Goal: Transaction & Acquisition: Download file/media

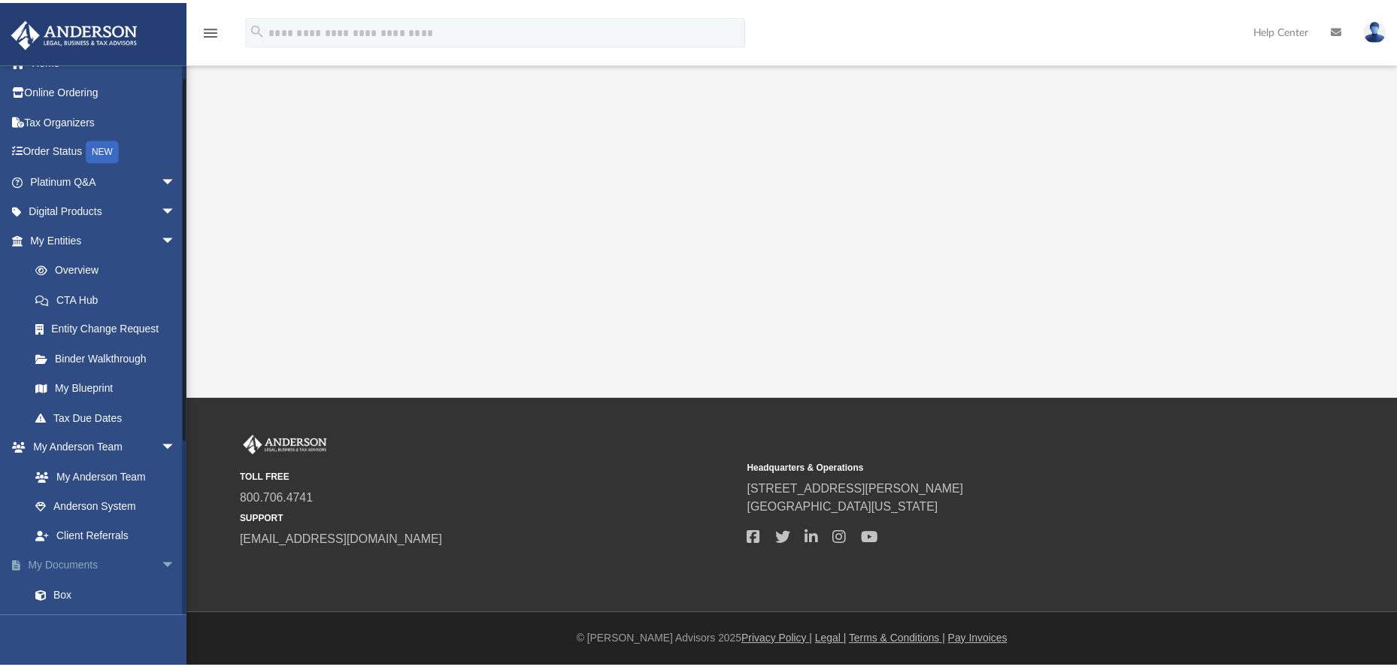
scroll to position [211, 0]
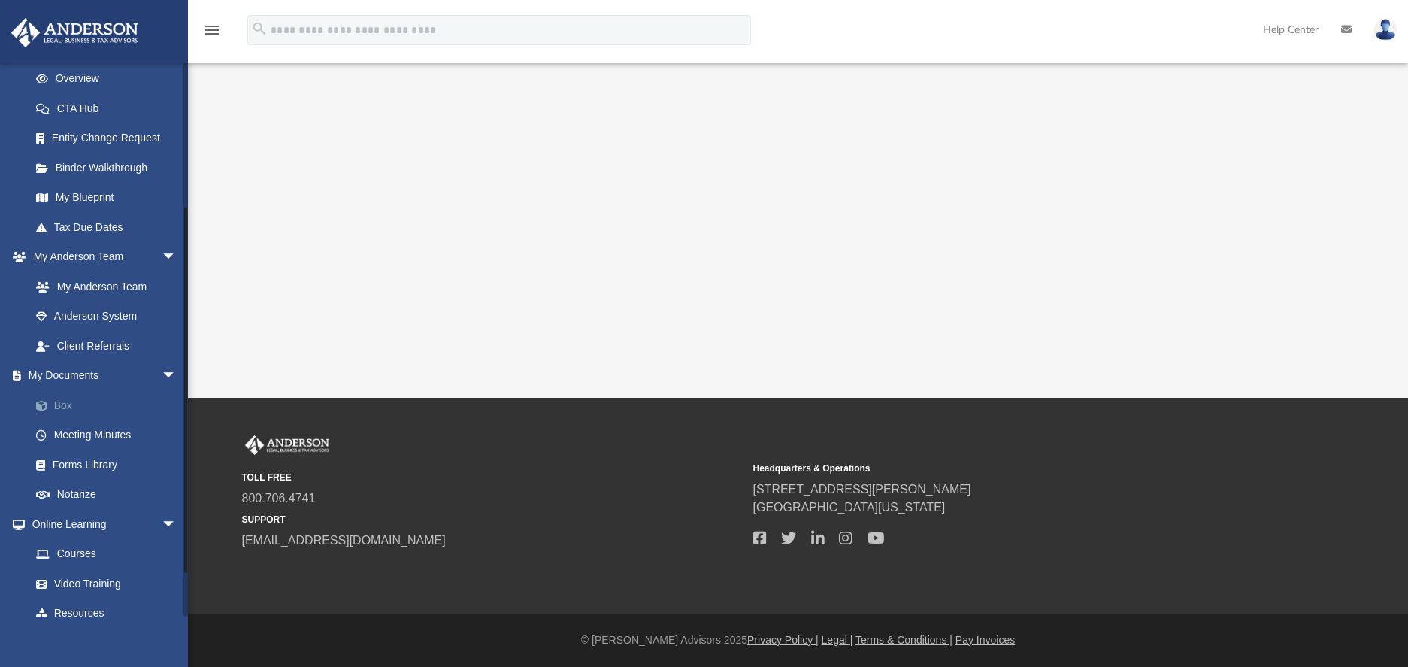
click at [68, 396] on link "Box" at bounding box center [110, 405] width 178 height 30
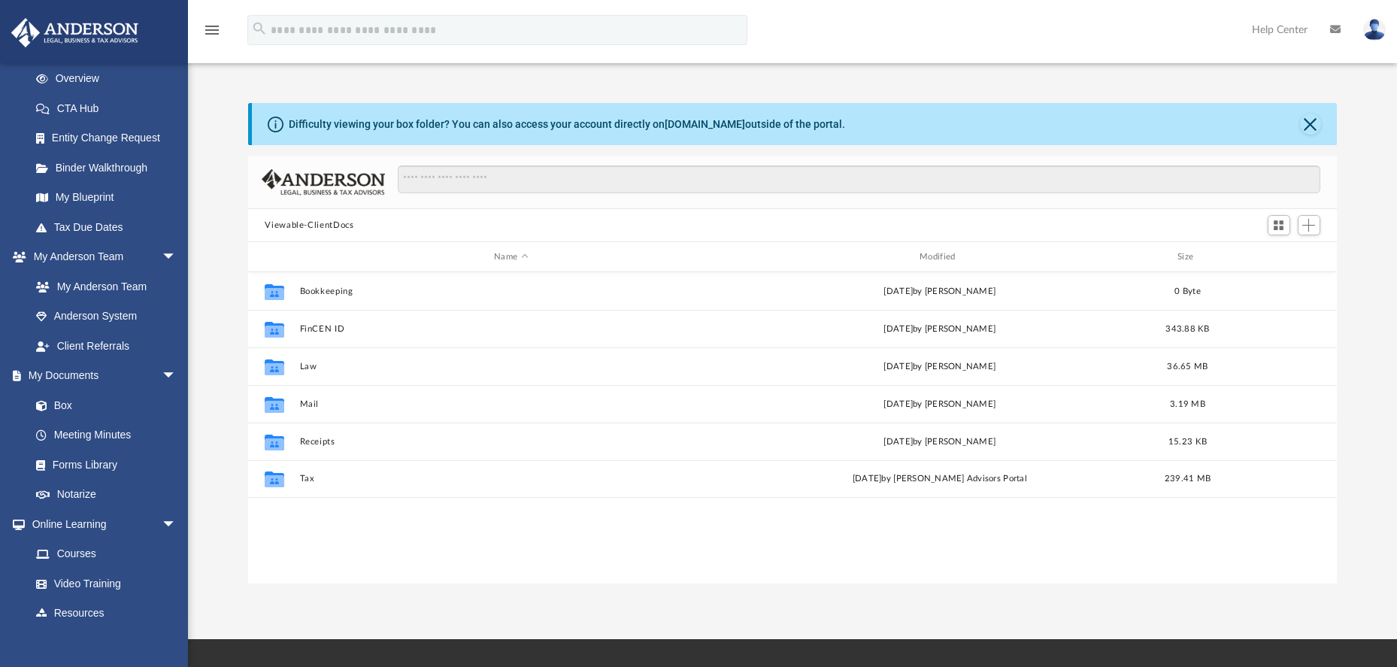
scroll to position [331, 1076]
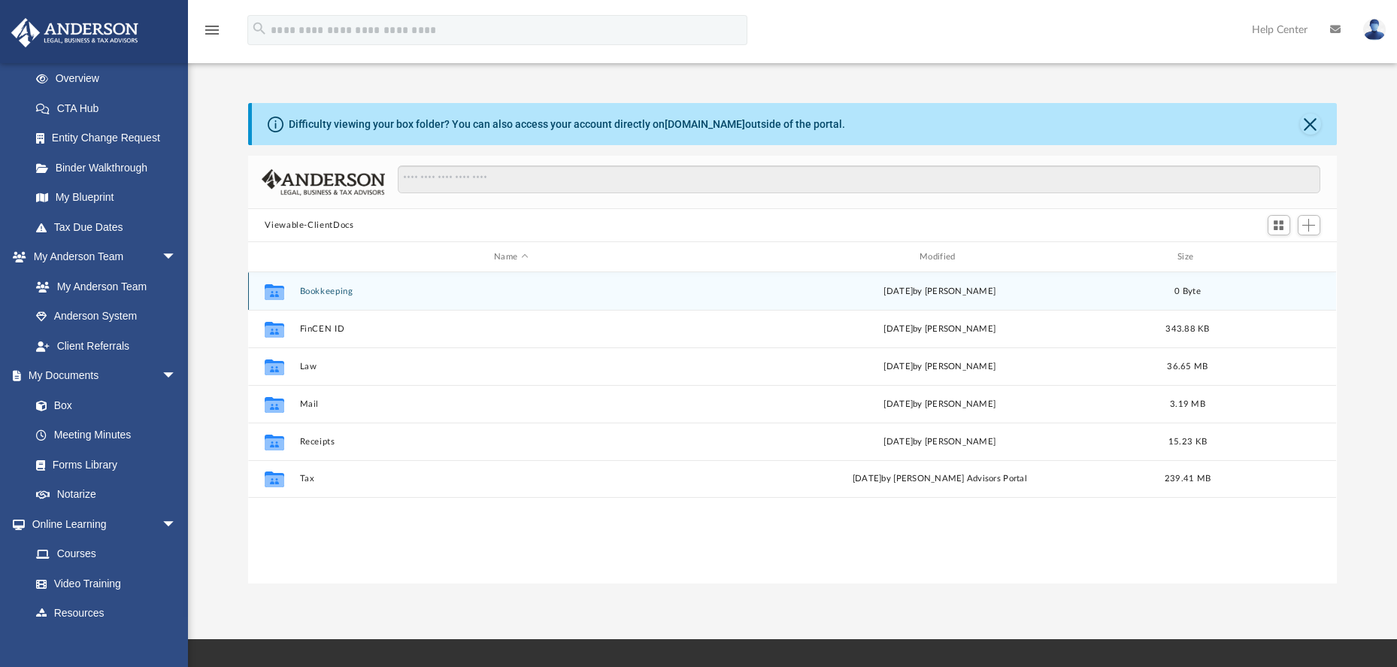
click at [335, 293] on button "Bookkeeping" at bounding box center [511, 291] width 422 height 10
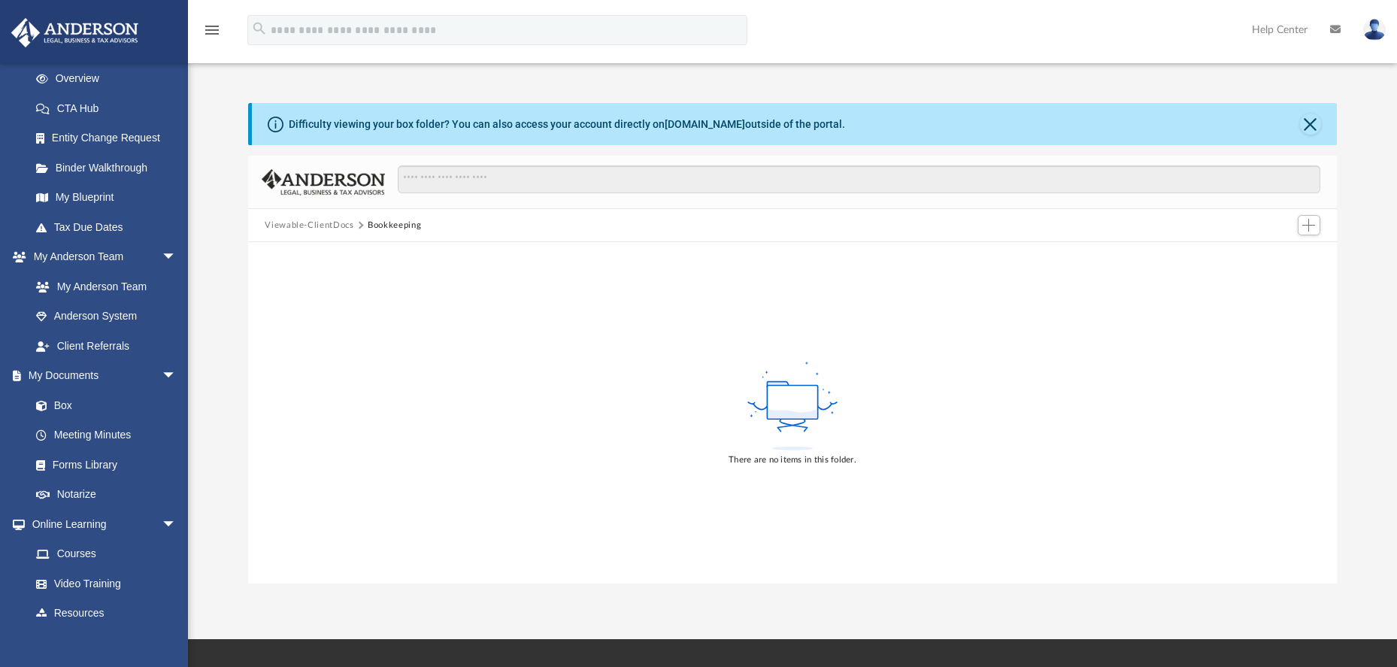
scroll to position [3, 0]
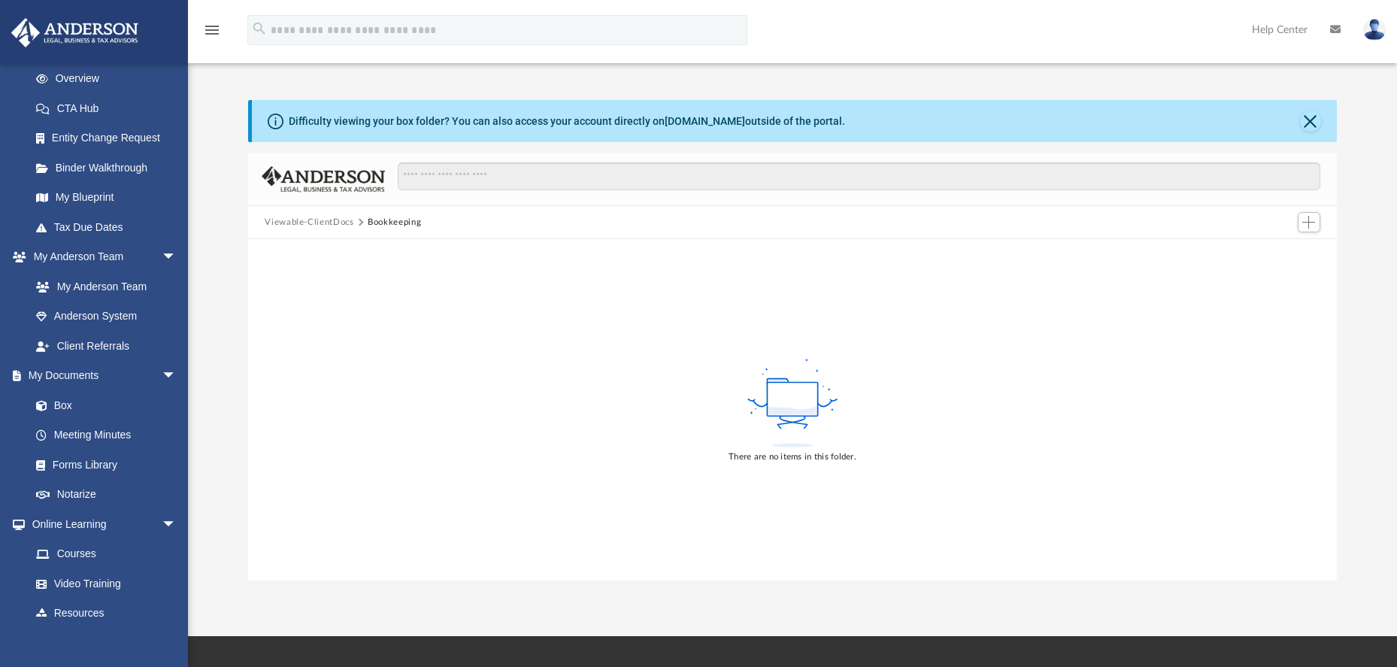
click at [308, 221] on button "Viewable-ClientDocs" at bounding box center [309, 223] width 89 height 14
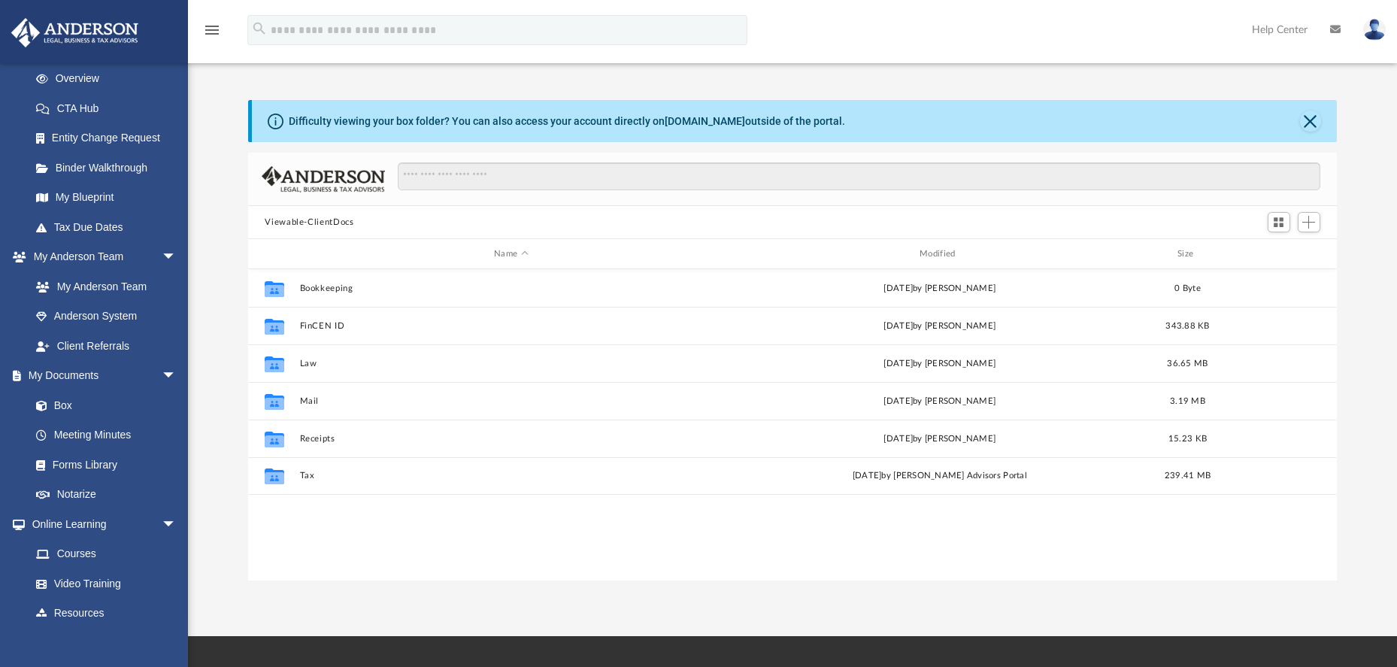
scroll to position [331, 1076]
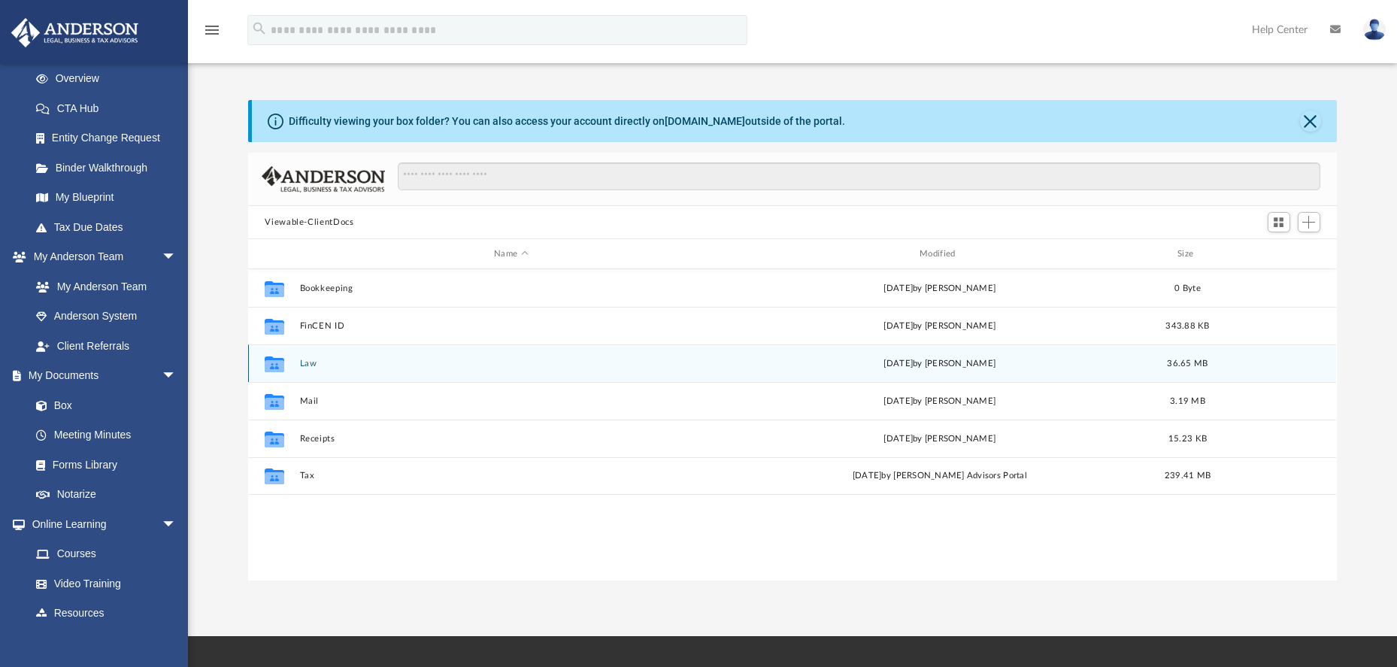
click at [309, 363] on button "Law" at bounding box center [511, 364] width 422 height 10
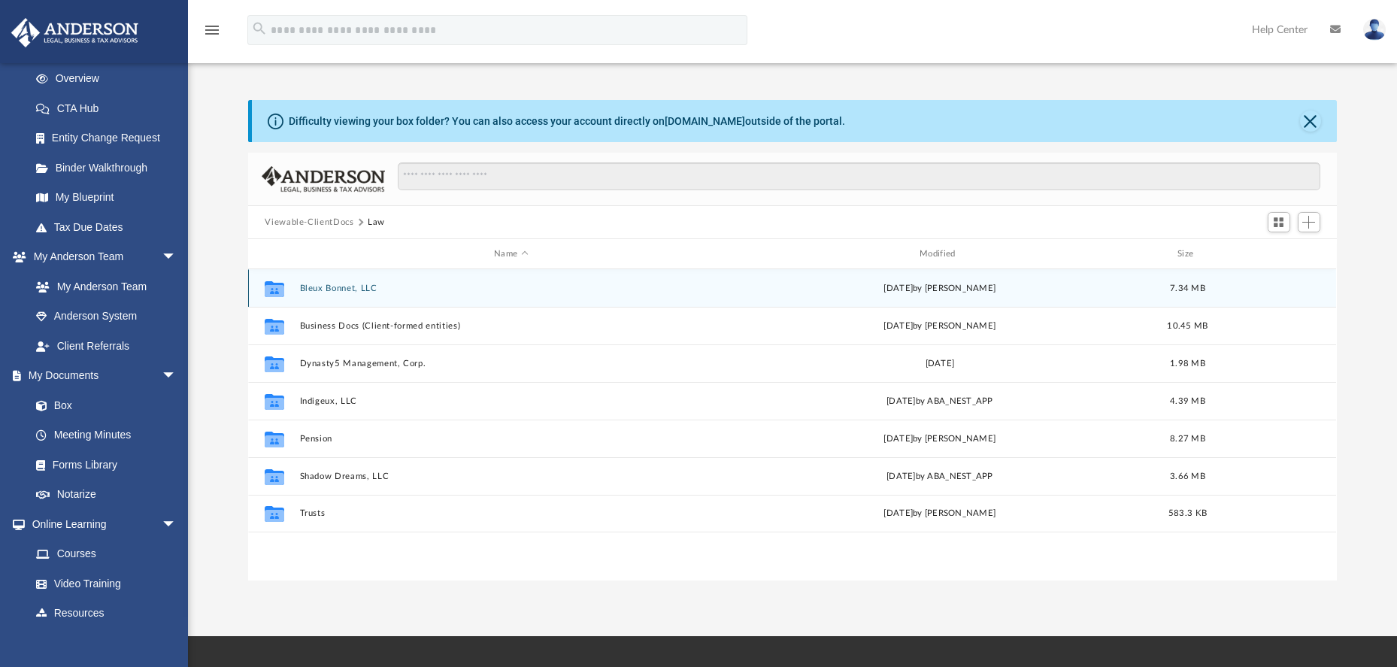
click at [354, 291] on button "Bleux Bonnet, LLC" at bounding box center [511, 288] width 422 height 10
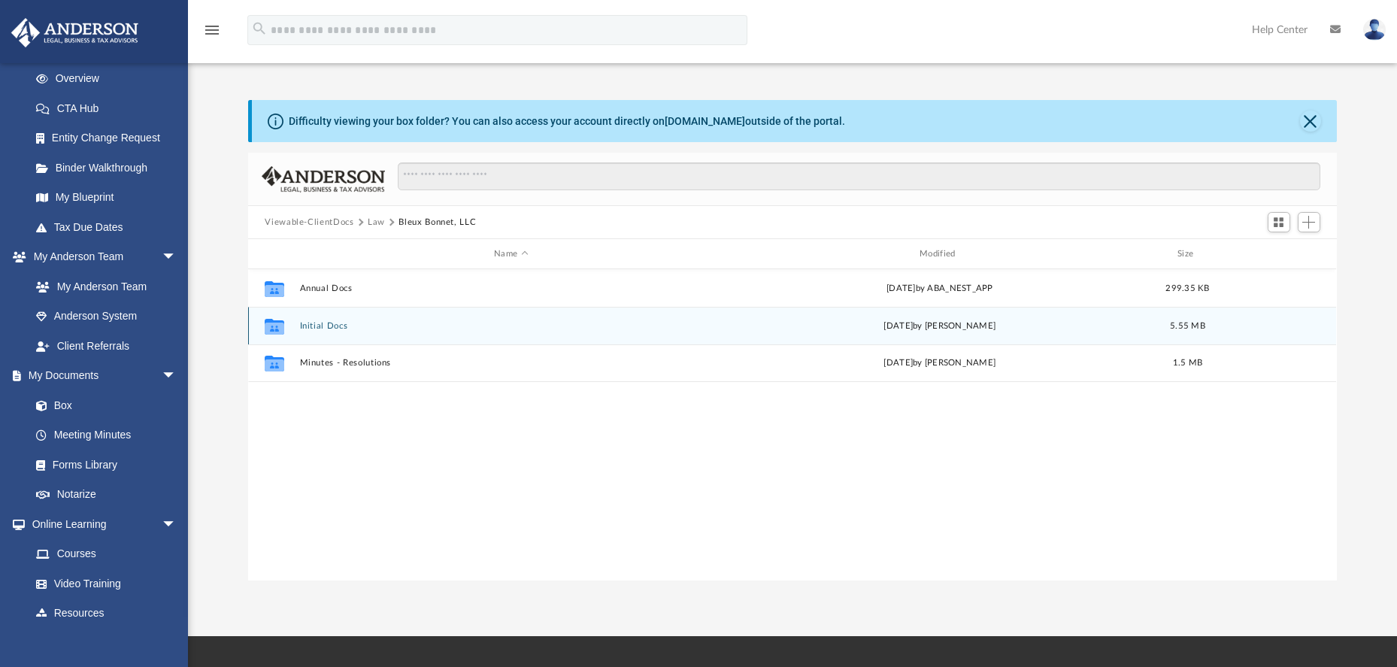
click at [339, 327] on button "Initial Docs" at bounding box center [511, 326] width 422 height 10
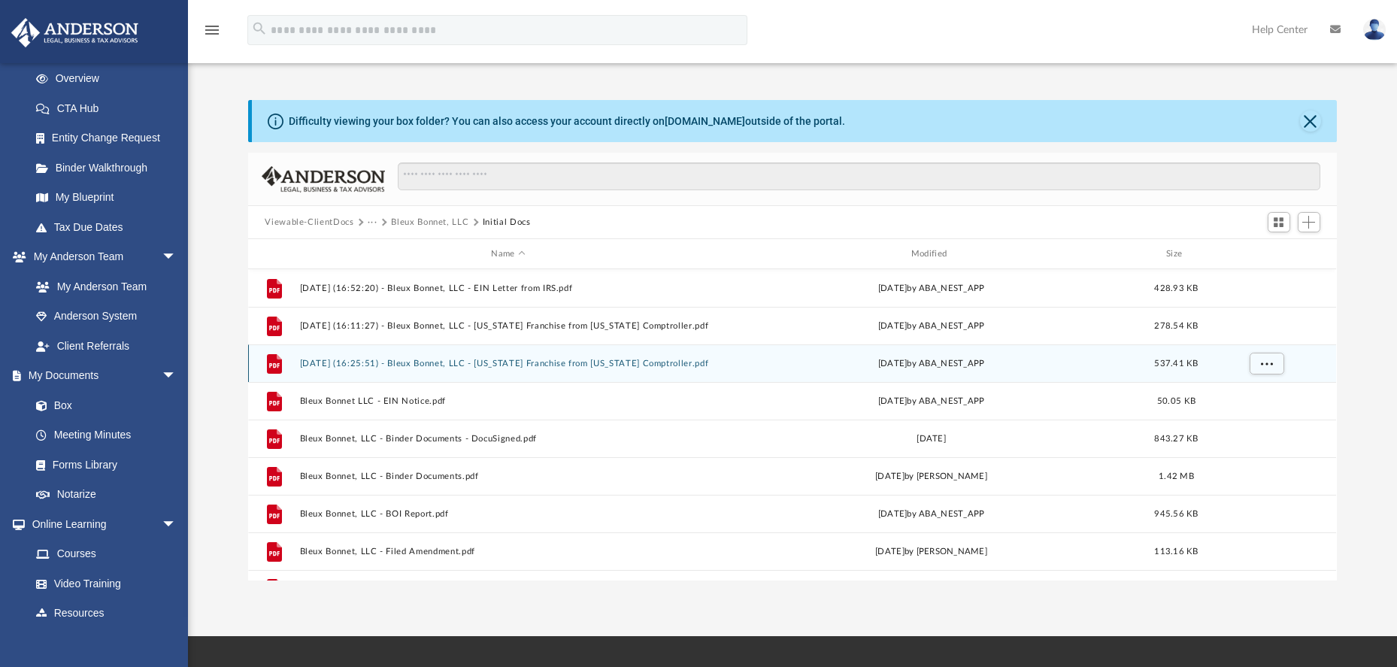
click at [417, 368] on button "[DATE] (16:25:51) - Bleux Bonnet, LLC - [US_STATE] Franchise from [US_STATE] Co…" at bounding box center [508, 364] width 416 height 10
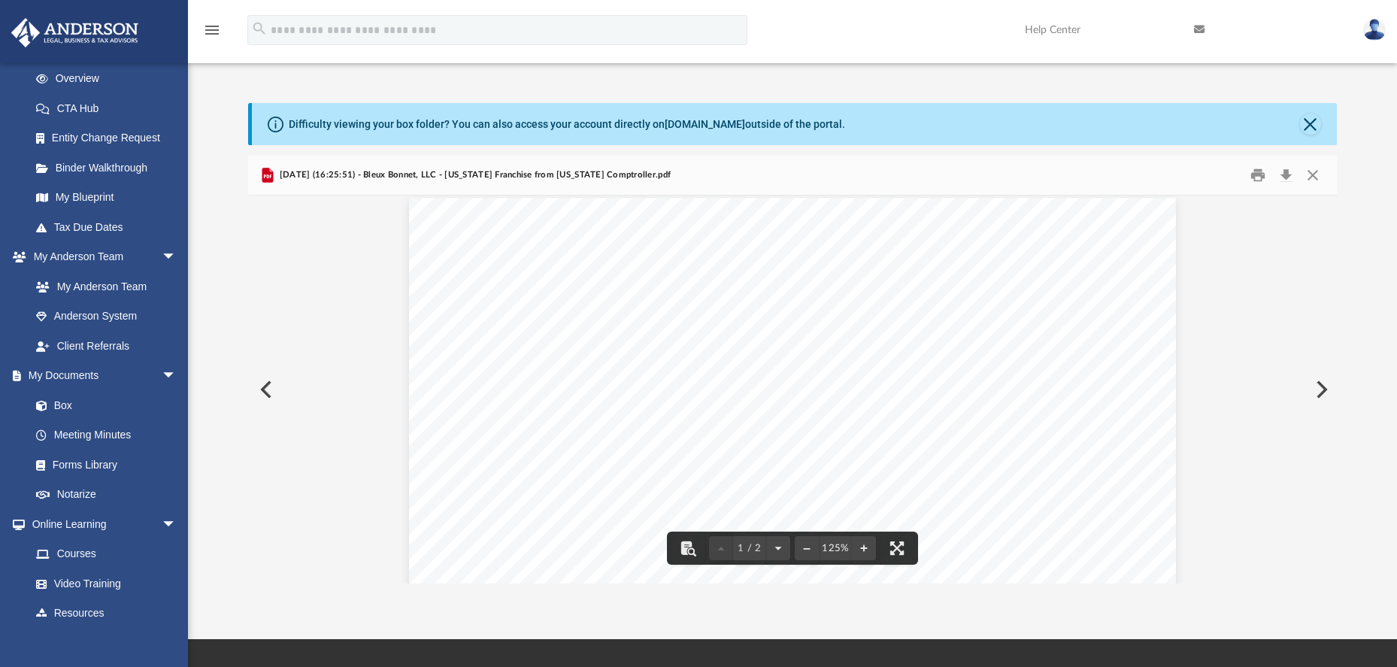
scroll to position [29, 0]
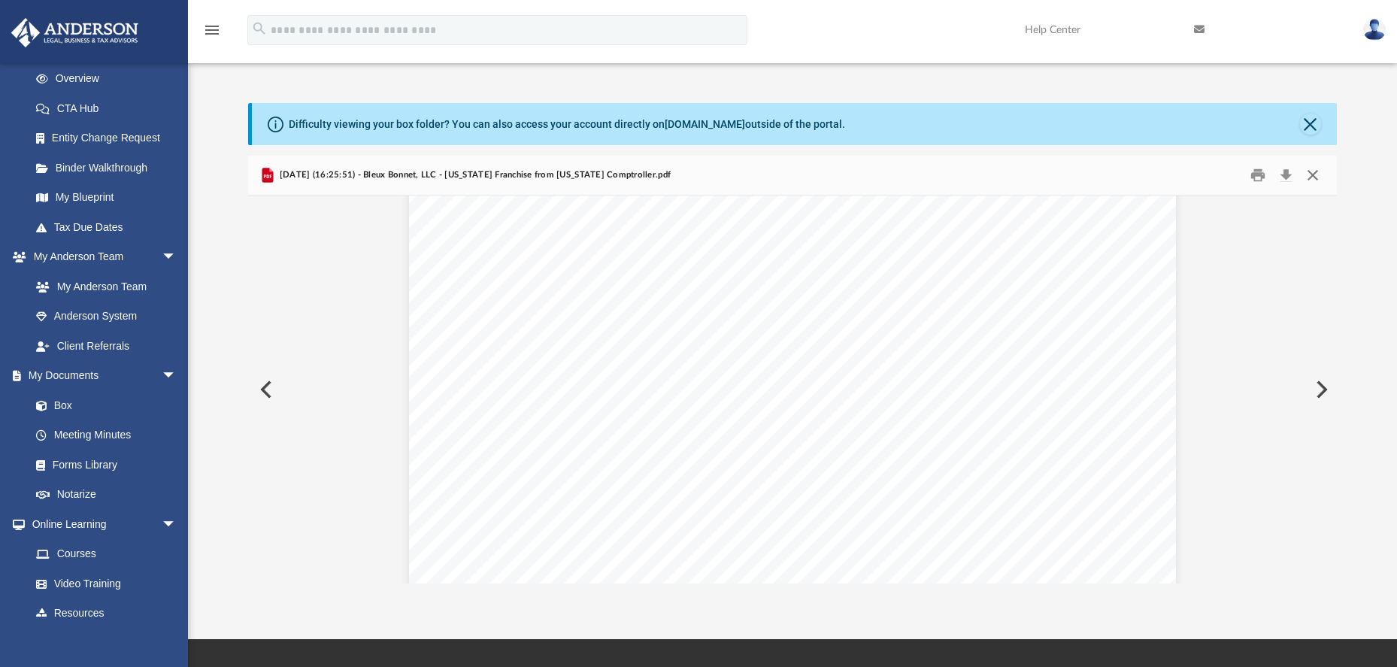
click at [1315, 175] on button "Close" at bounding box center [1312, 175] width 27 height 23
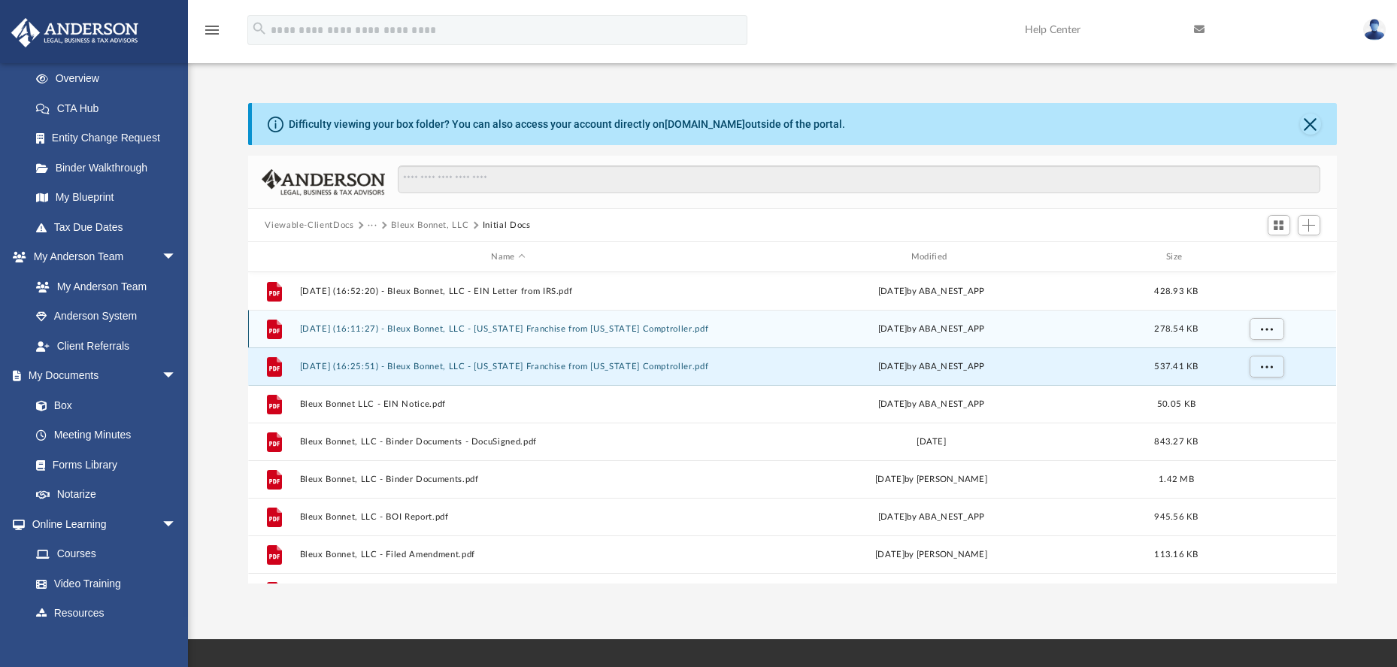
click at [538, 332] on button "[DATE] (16:11:27) - Bleux Bonnet, LLC - [US_STATE] Franchise from [US_STATE] Co…" at bounding box center [508, 329] width 416 height 10
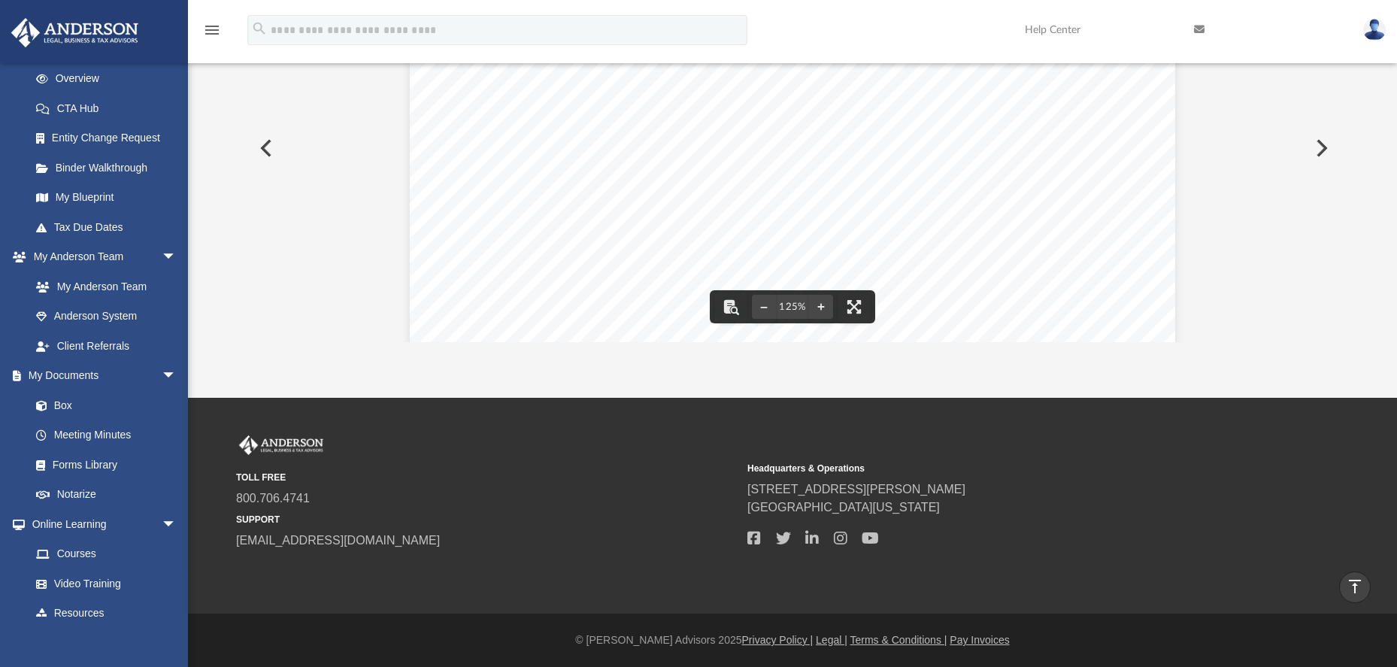
scroll to position [0, 0]
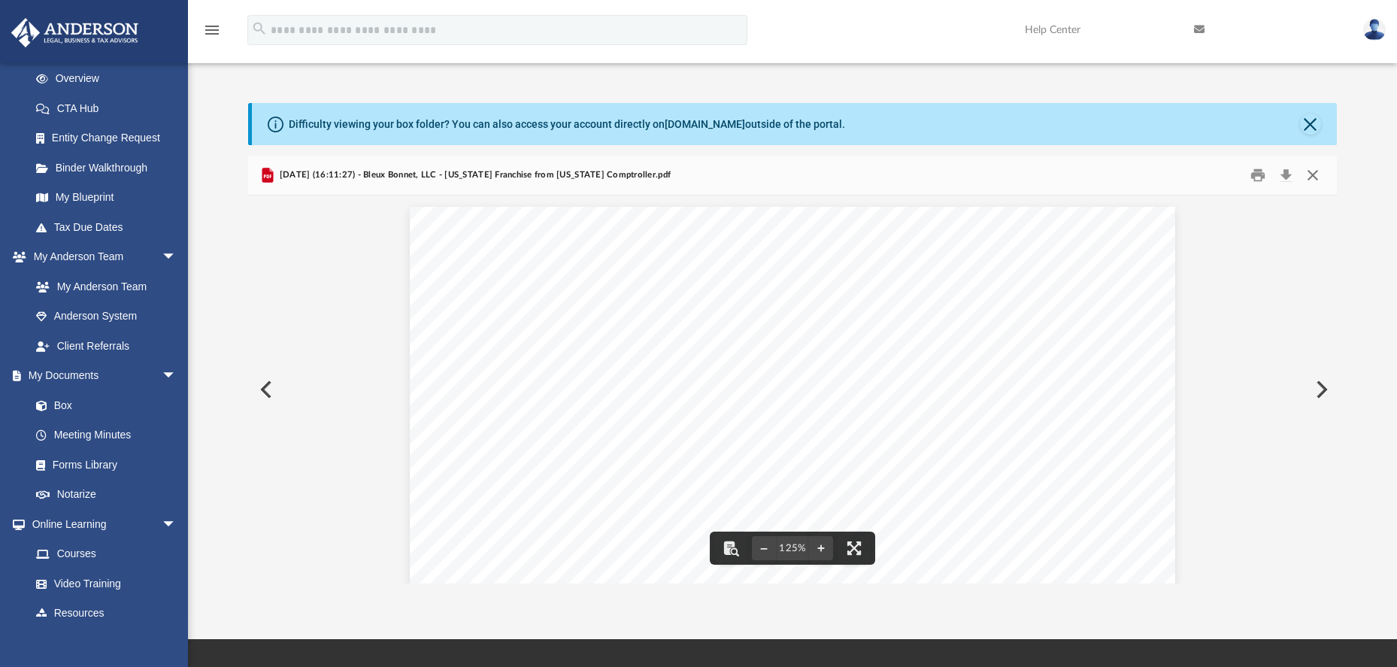
click at [1312, 180] on button "Close" at bounding box center [1312, 175] width 27 height 23
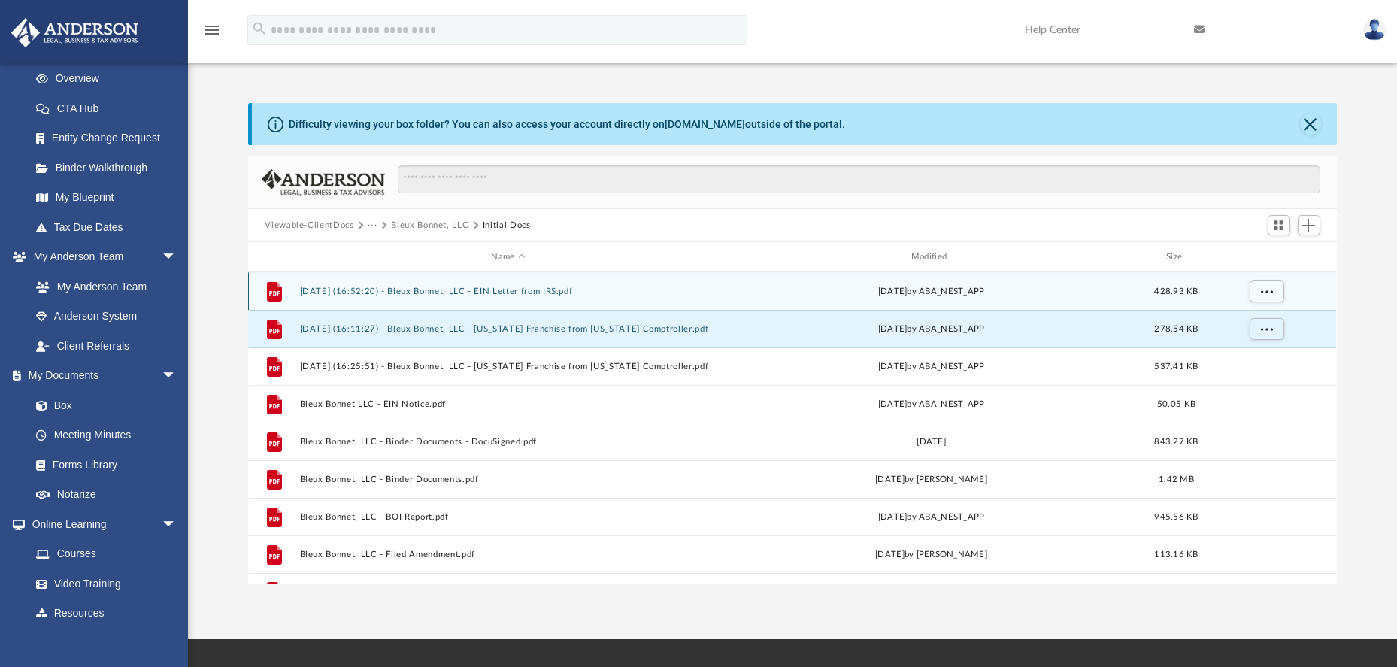
click at [537, 294] on button "[DATE] (16:52:20) - Bleux Bonnet, LLC - EIN Letter from IRS.pdf" at bounding box center [508, 291] width 416 height 10
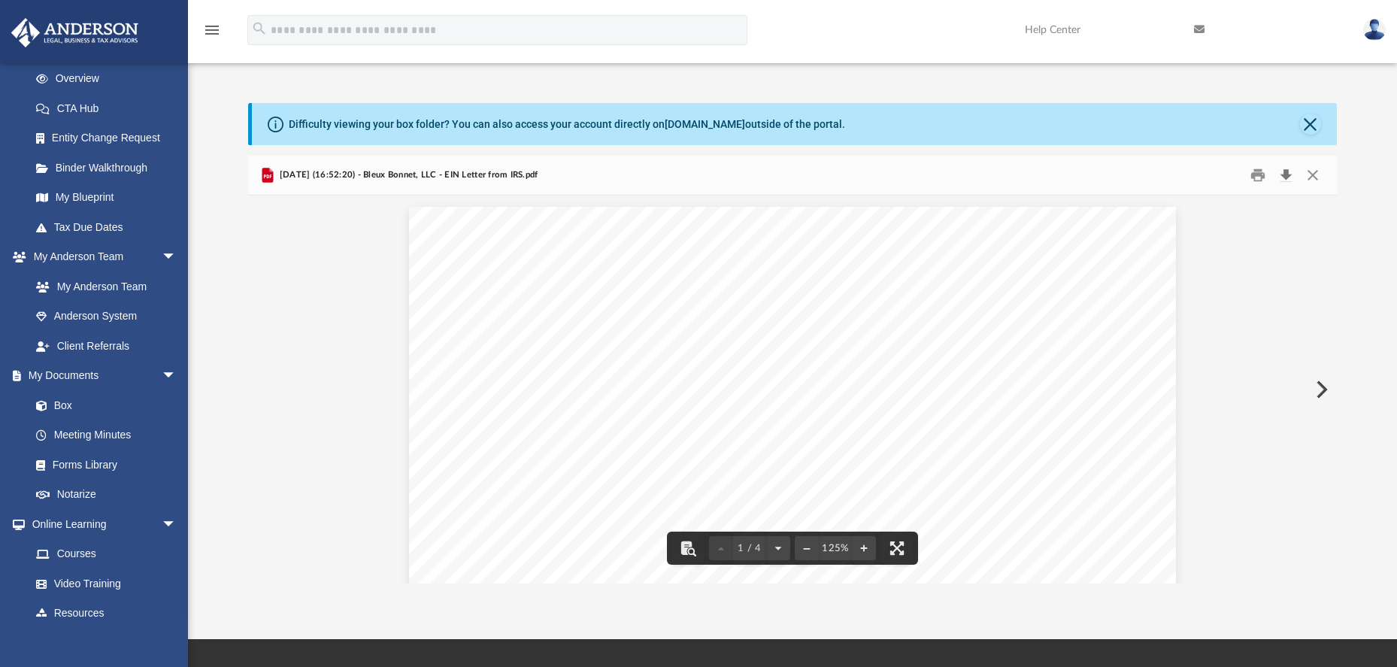
click at [1286, 178] on button "Download" at bounding box center [1286, 175] width 27 height 23
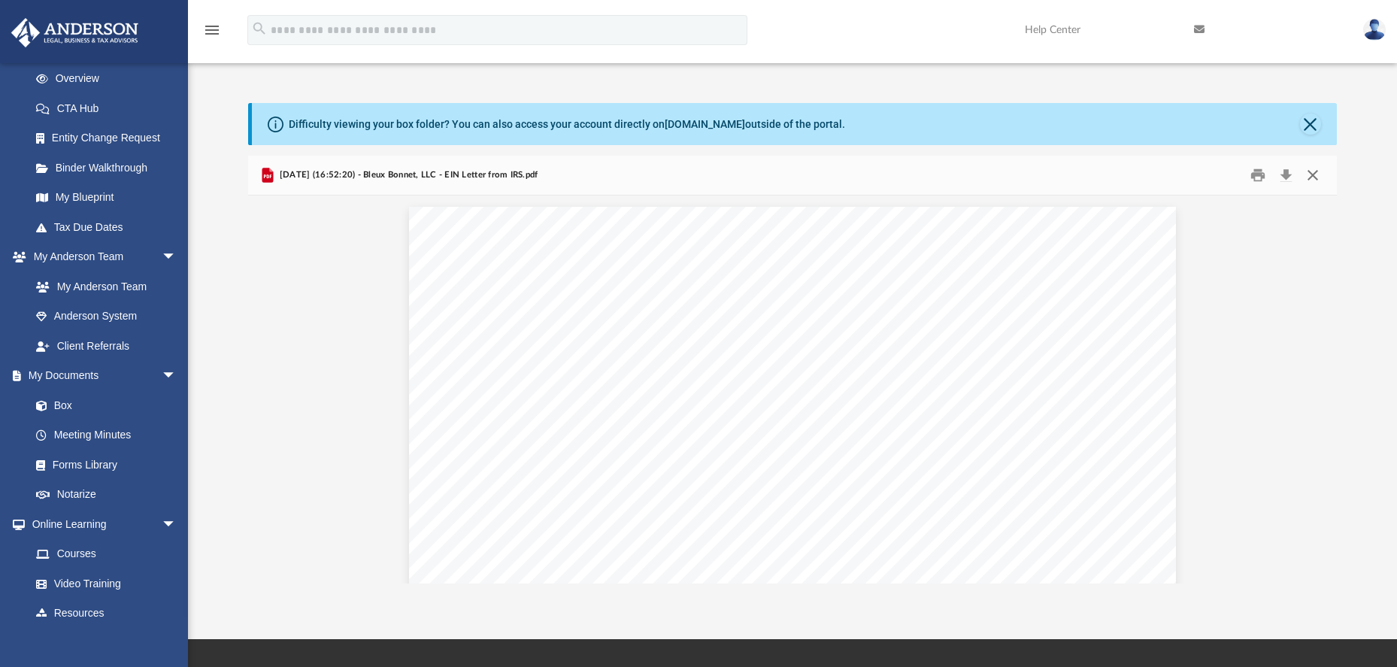
click at [1315, 177] on button "Close" at bounding box center [1312, 175] width 27 height 23
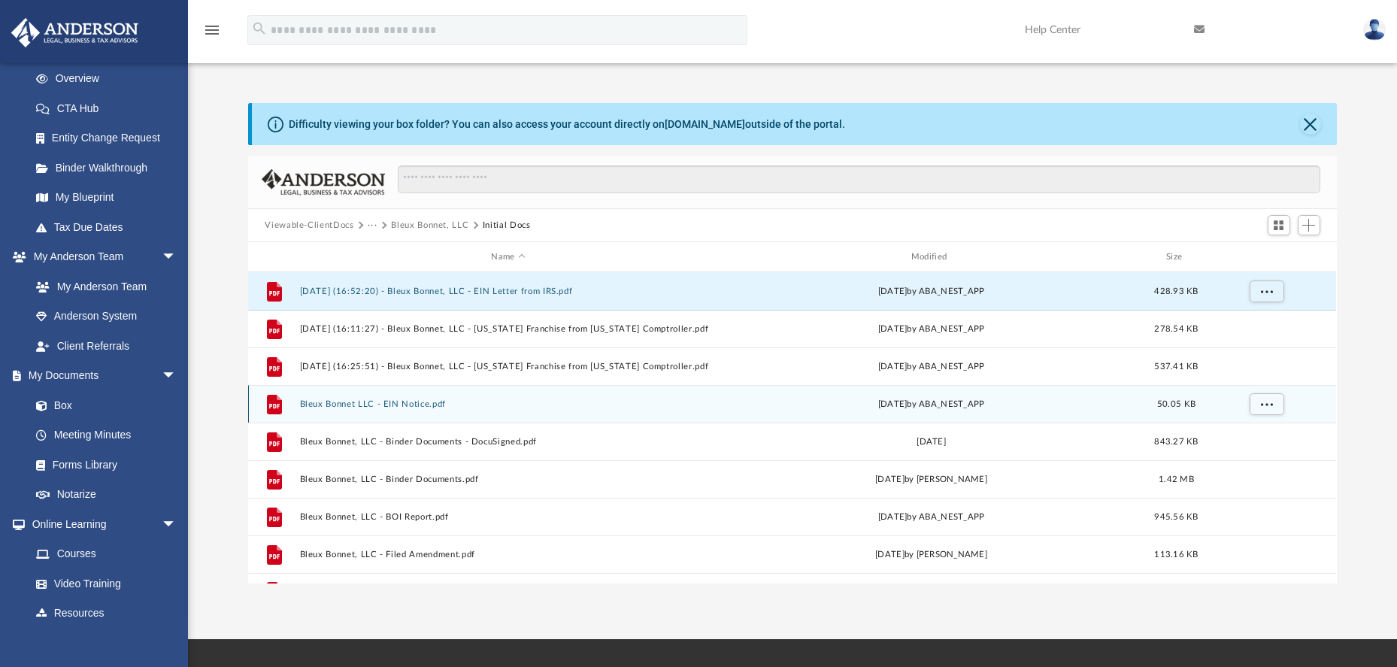
click at [417, 404] on button "Bleux Bonnet LLC - EIN Notice.pdf" at bounding box center [508, 404] width 416 height 10
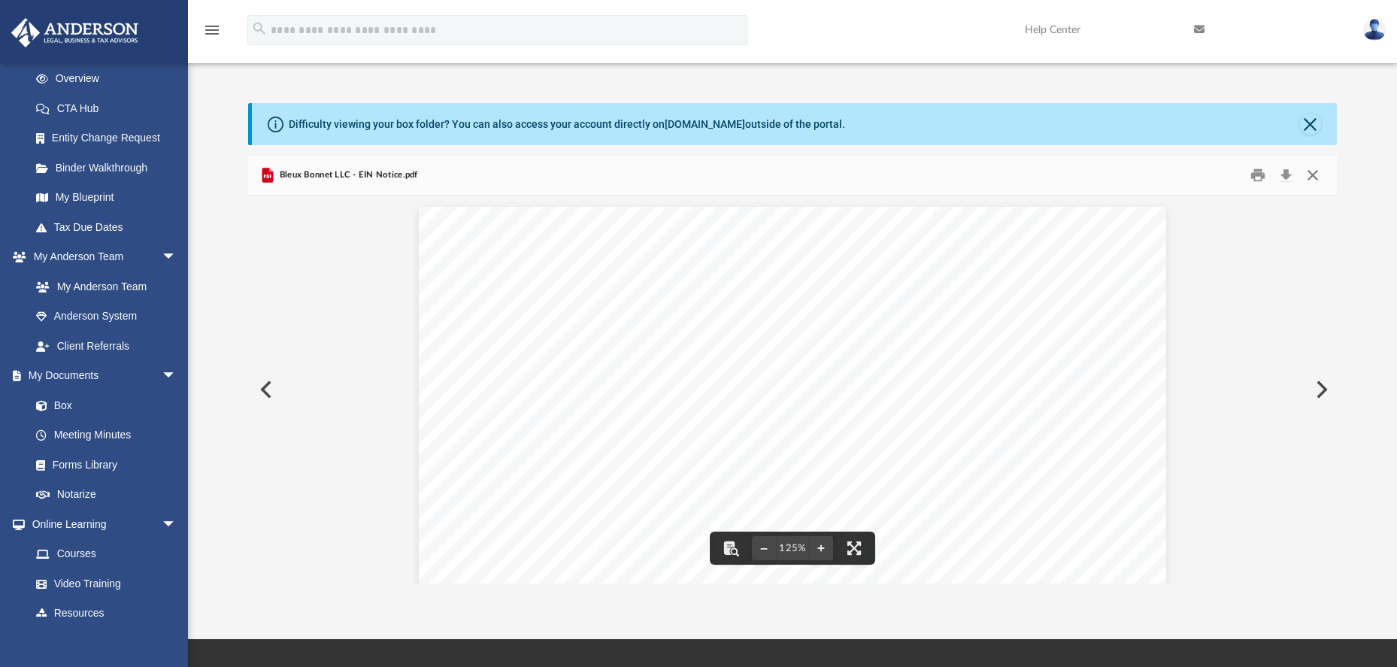
click at [1317, 176] on button "Close" at bounding box center [1312, 175] width 27 height 23
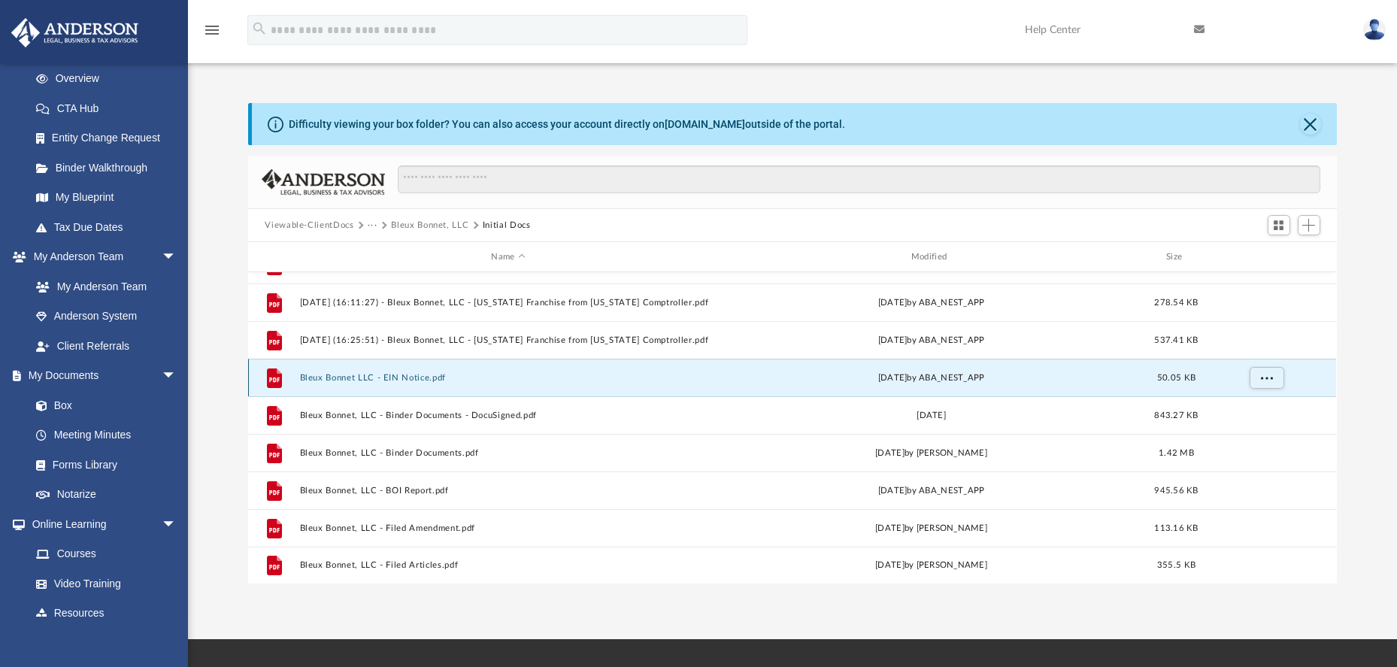
scroll to position [27, 0]
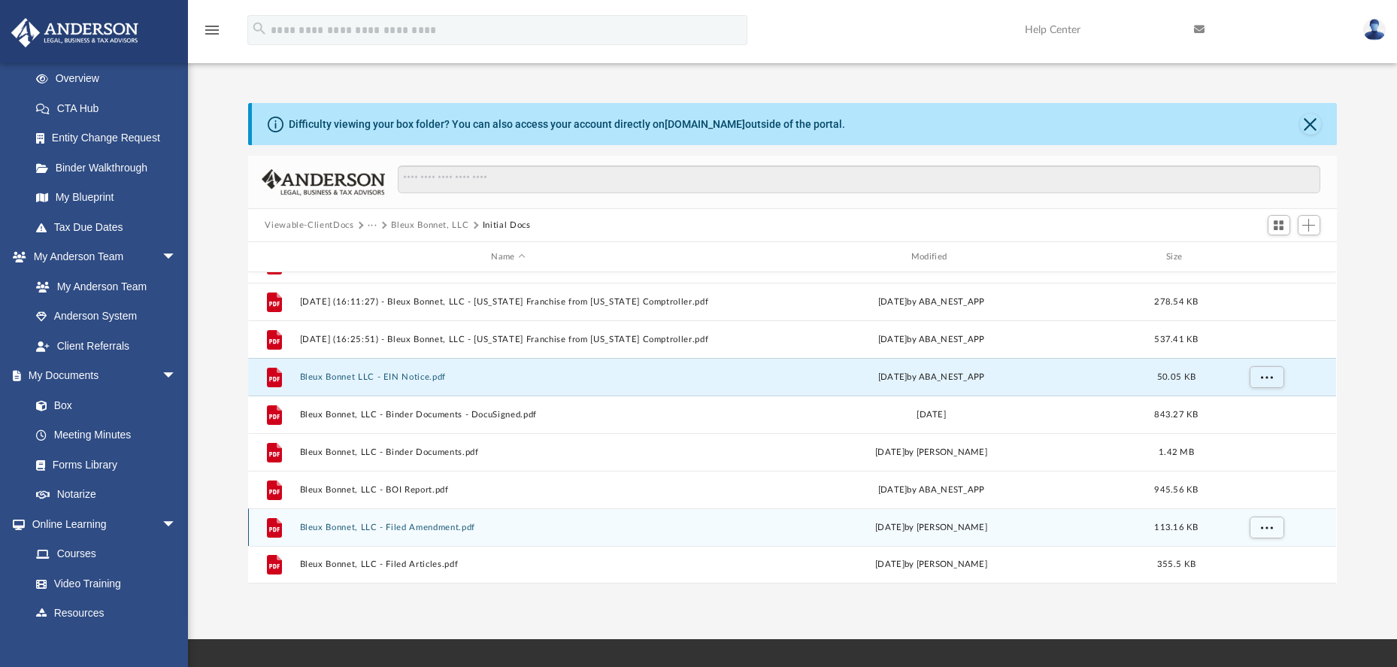
click at [436, 528] on button "Bleux Bonnet, LLC - Filed Amendment.pdf" at bounding box center [508, 527] width 416 height 10
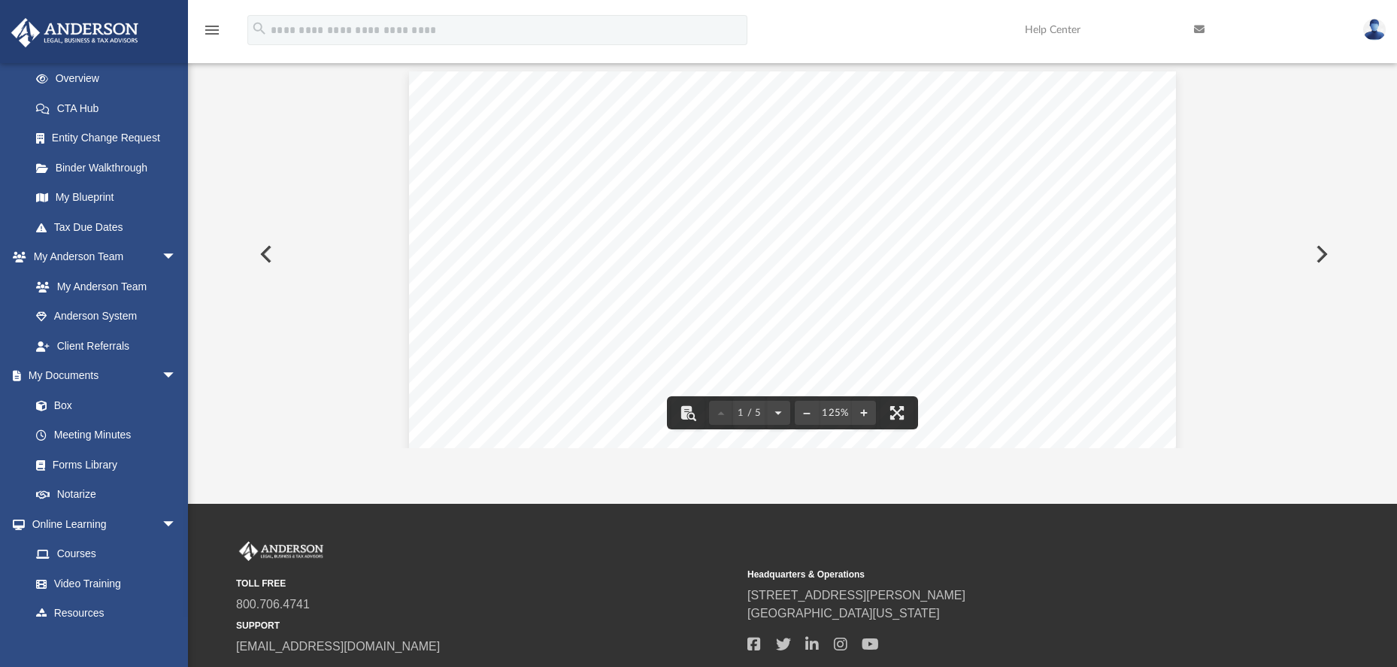
scroll to position [0, 0]
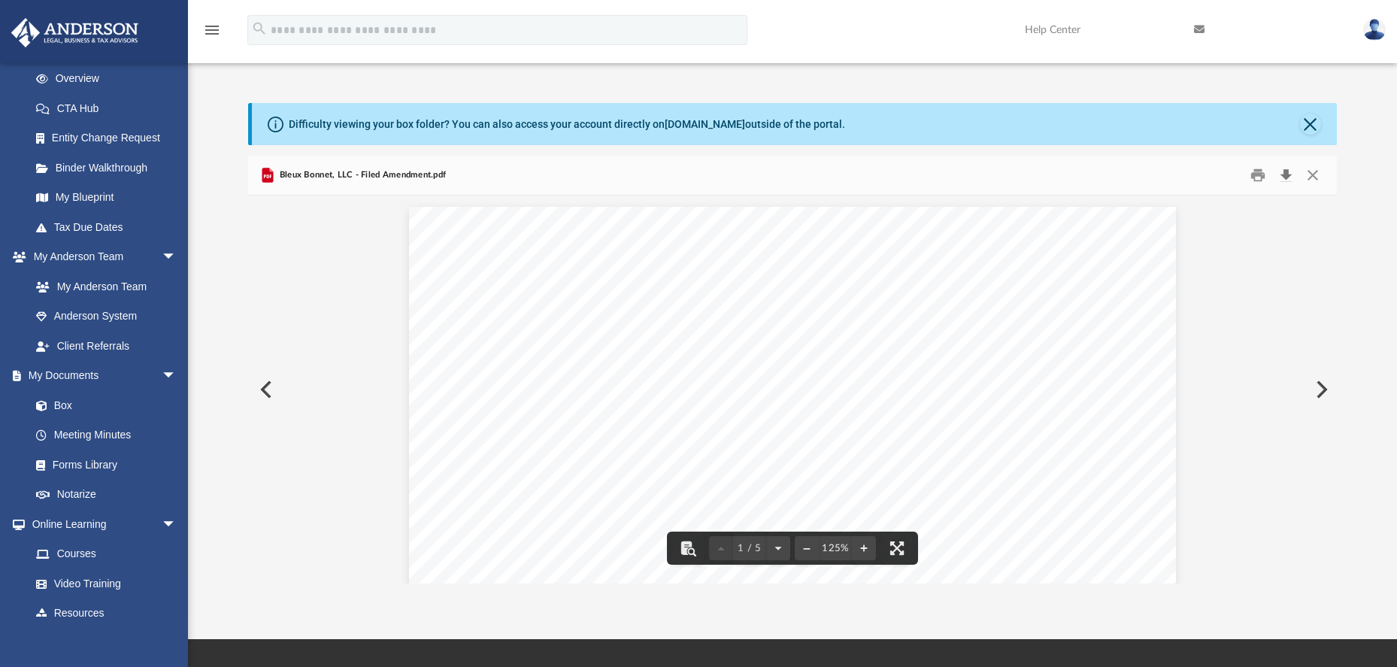
click at [1288, 177] on button "Download" at bounding box center [1286, 175] width 27 height 23
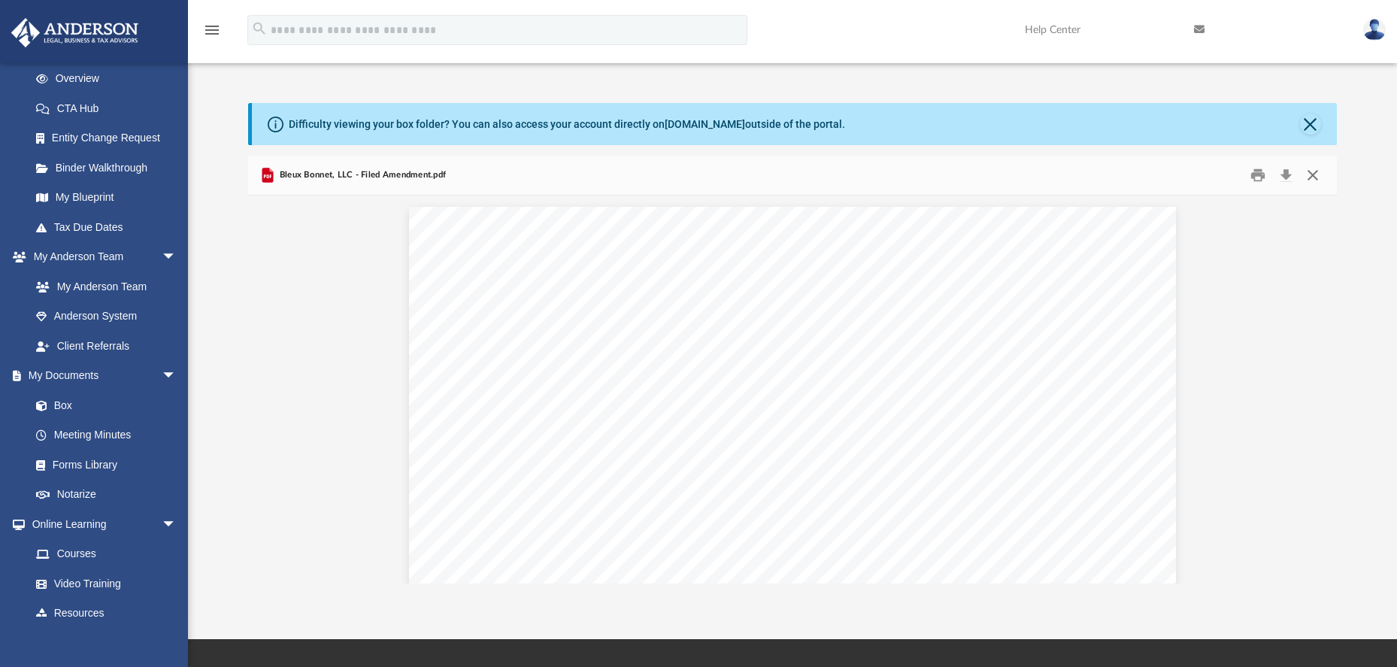
click at [1320, 176] on button "Close" at bounding box center [1312, 175] width 27 height 23
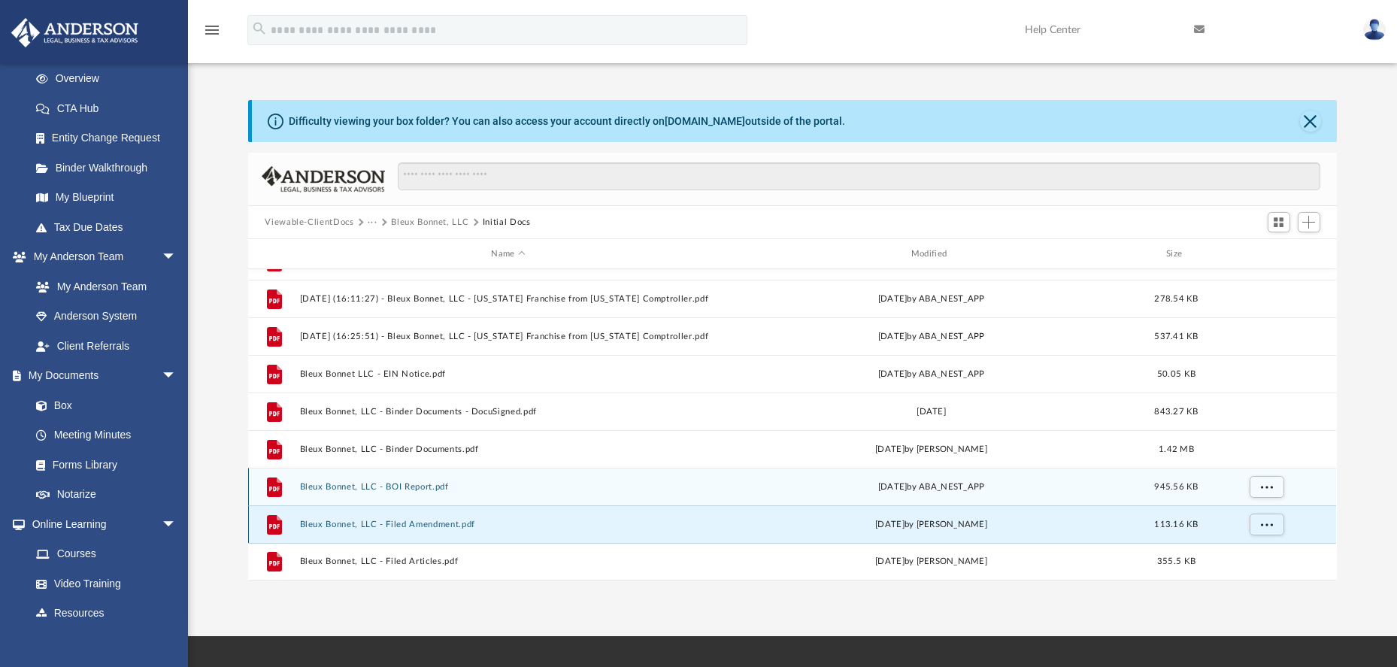
scroll to position [15, 0]
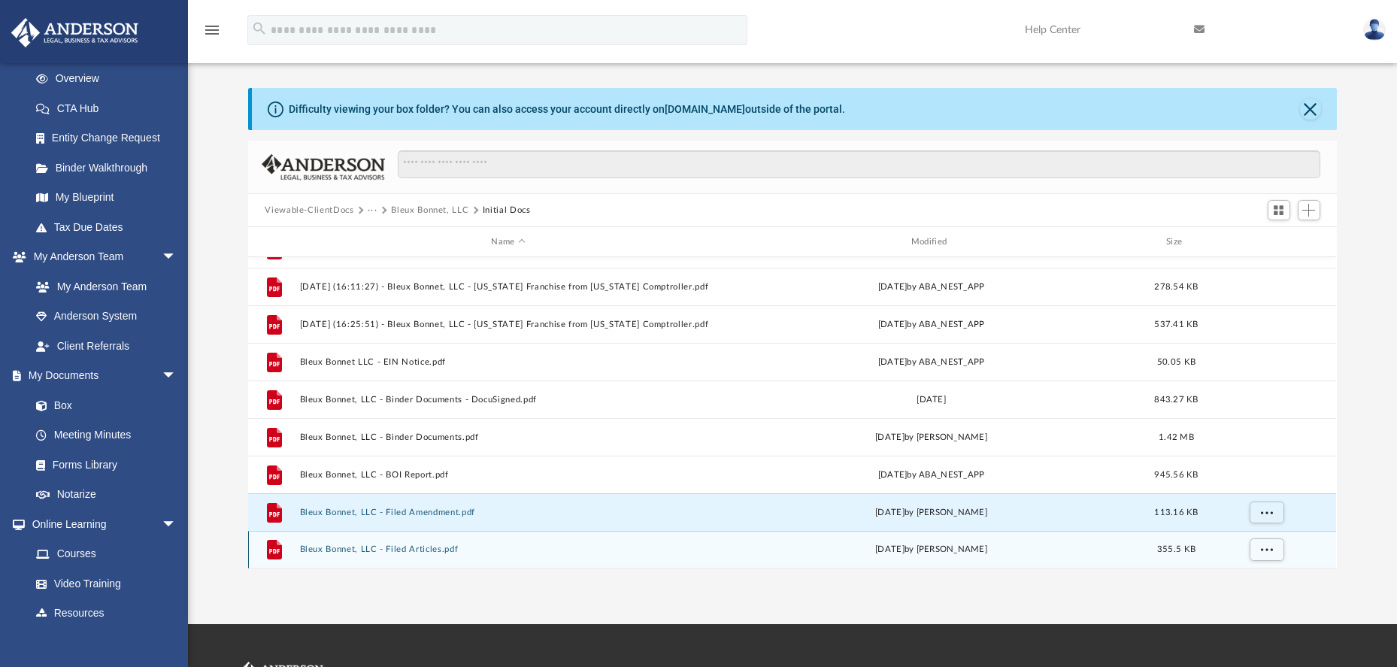
click at [419, 550] on button "Bleux Bonnet, LLC - Filed Articles.pdf" at bounding box center [508, 549] width 416 height 10
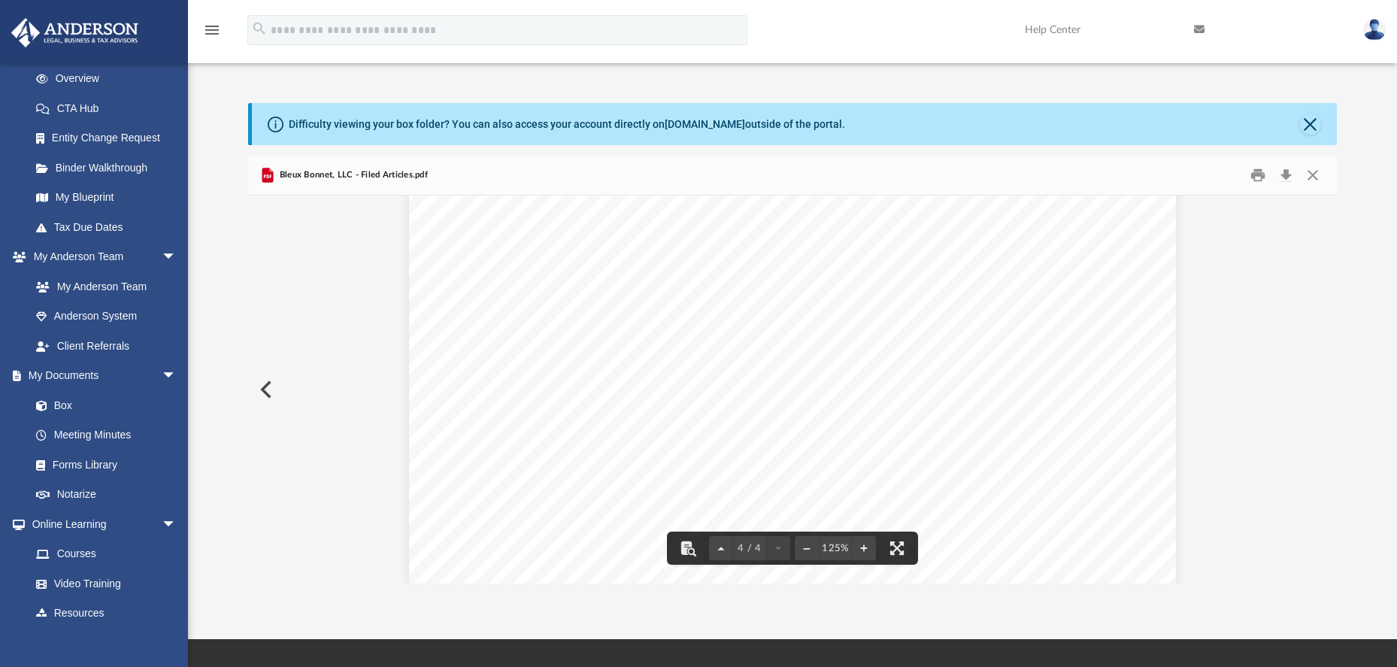
scroll to position [3665, 0]
click at [1312, 176] on button "Close" at bounding box center [1312, 175] width 27 height 23
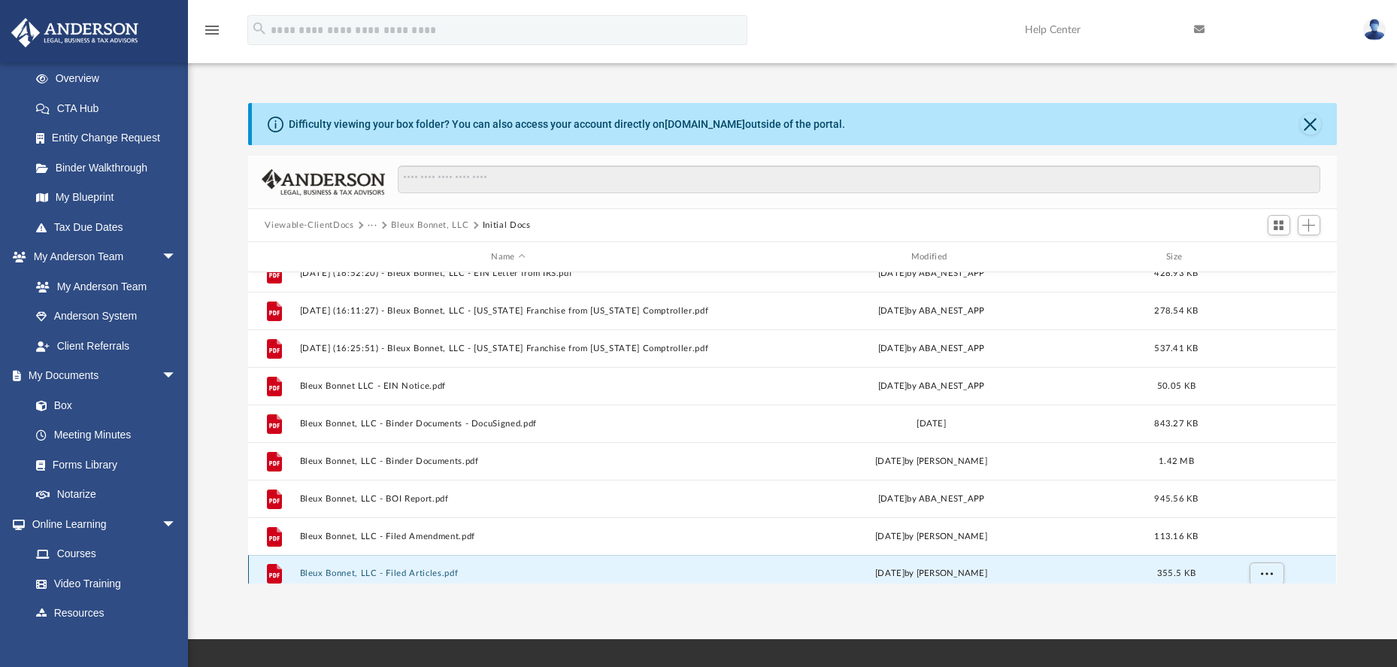
scroll to position [0, 0]
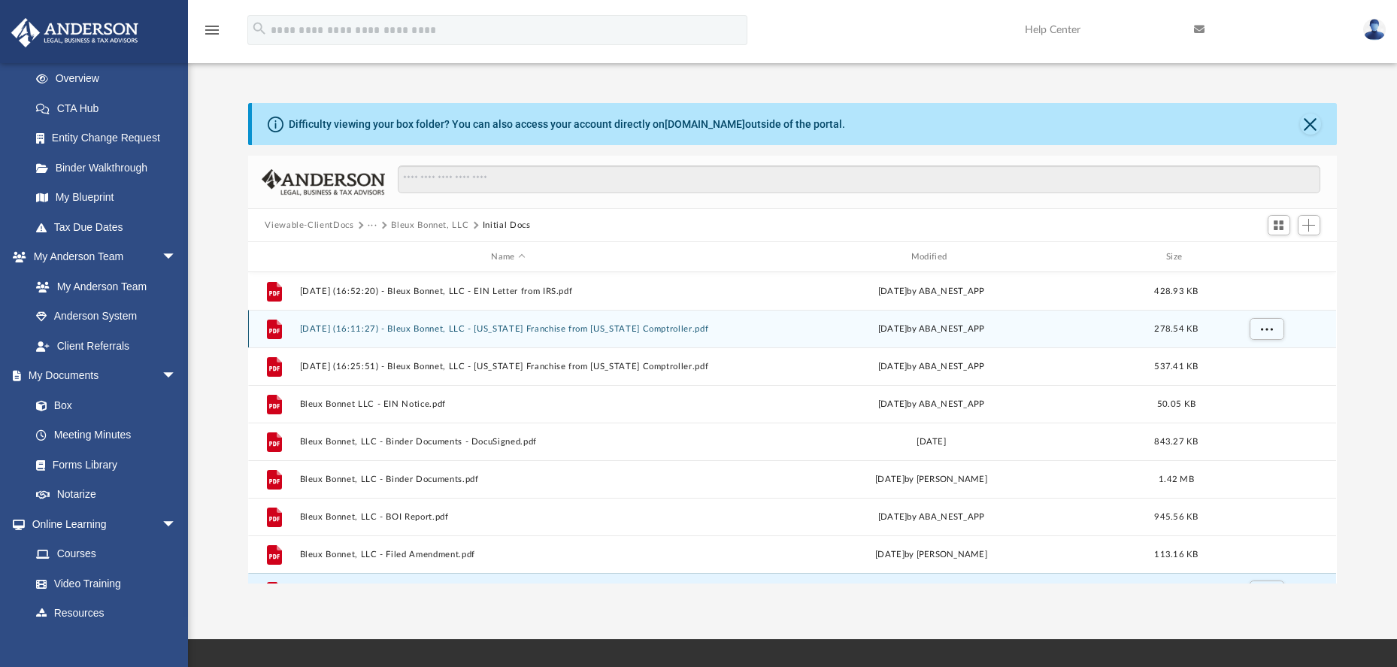
click at [453, 328] on button "[DATE] (16:11:27) - Bleux Bonnet, LLC - [US_STATE] Franchise from [US_STATE] Co…" at bounding box center [508, 329] width 416 height 10
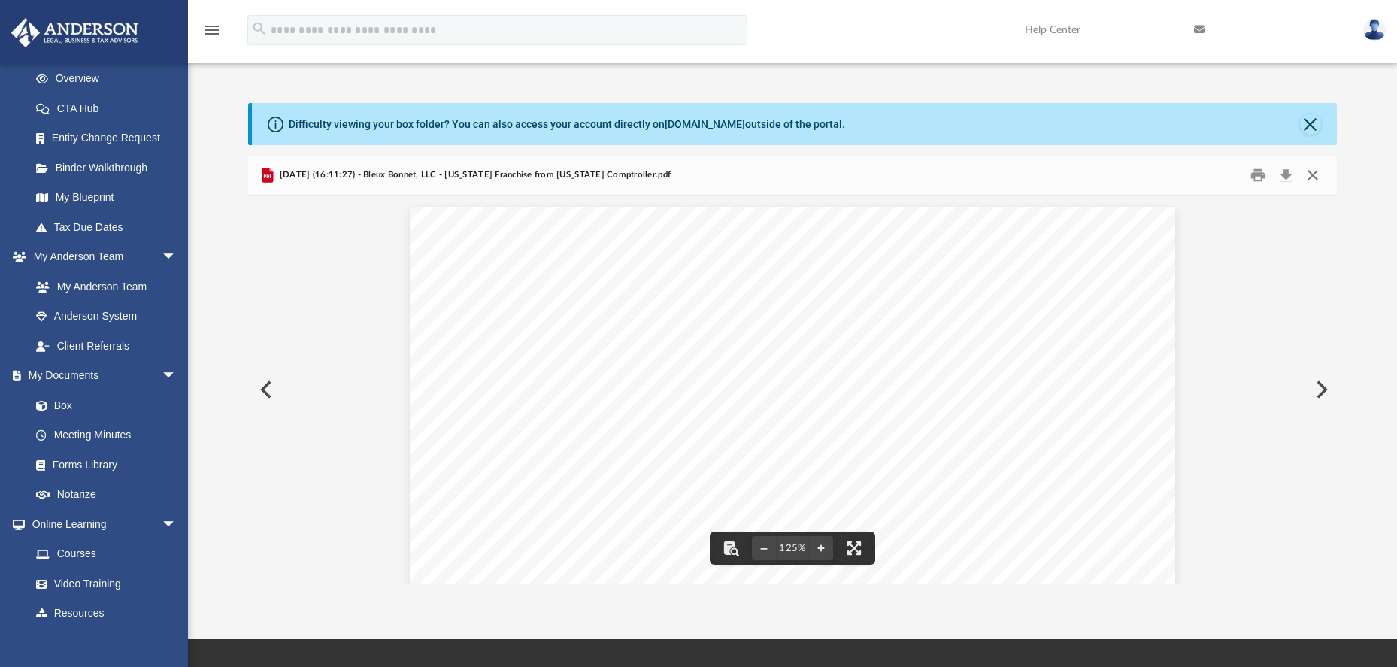
click at [1317, 180] on button "Close" at bounding box center [1312, 175] width 27 height 23
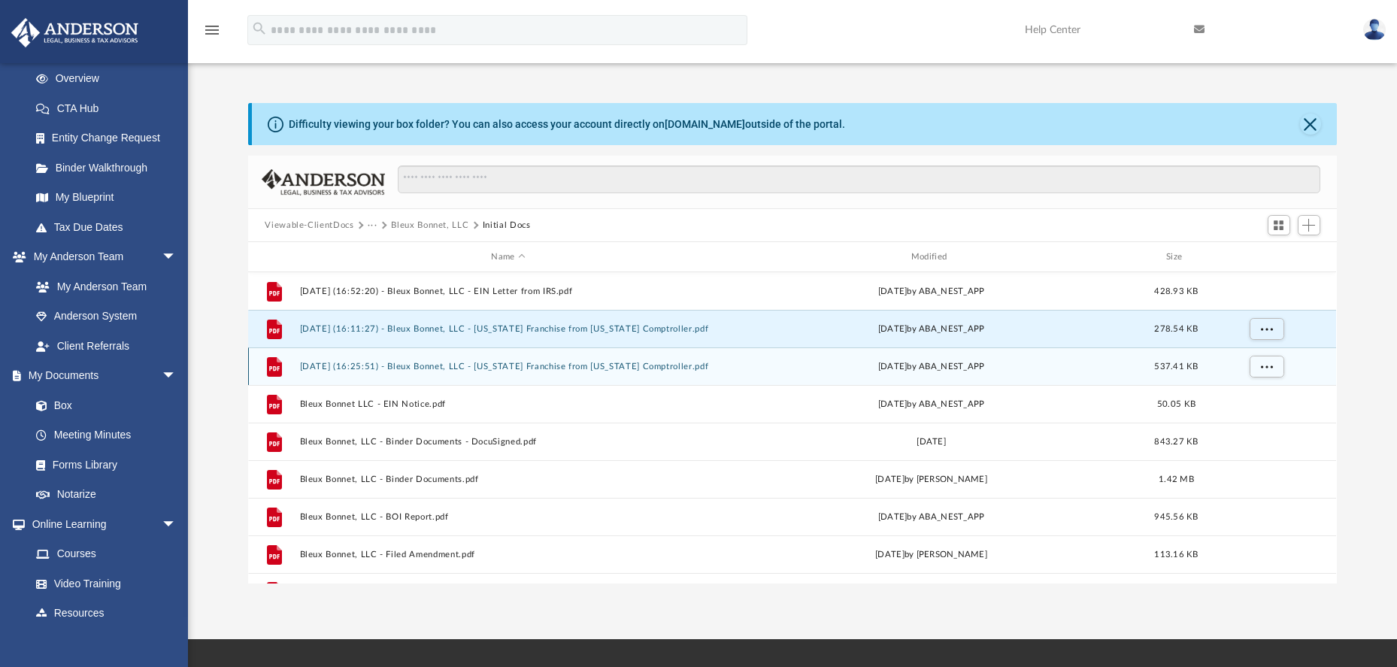
click at [637, 368] on button "[DATE] (16:25:51) - Bleux Bonnet, LLC - [US_STATE] Franchise from [US_STATE] Co…" at bounding box center [508, 367] width 416 height 10
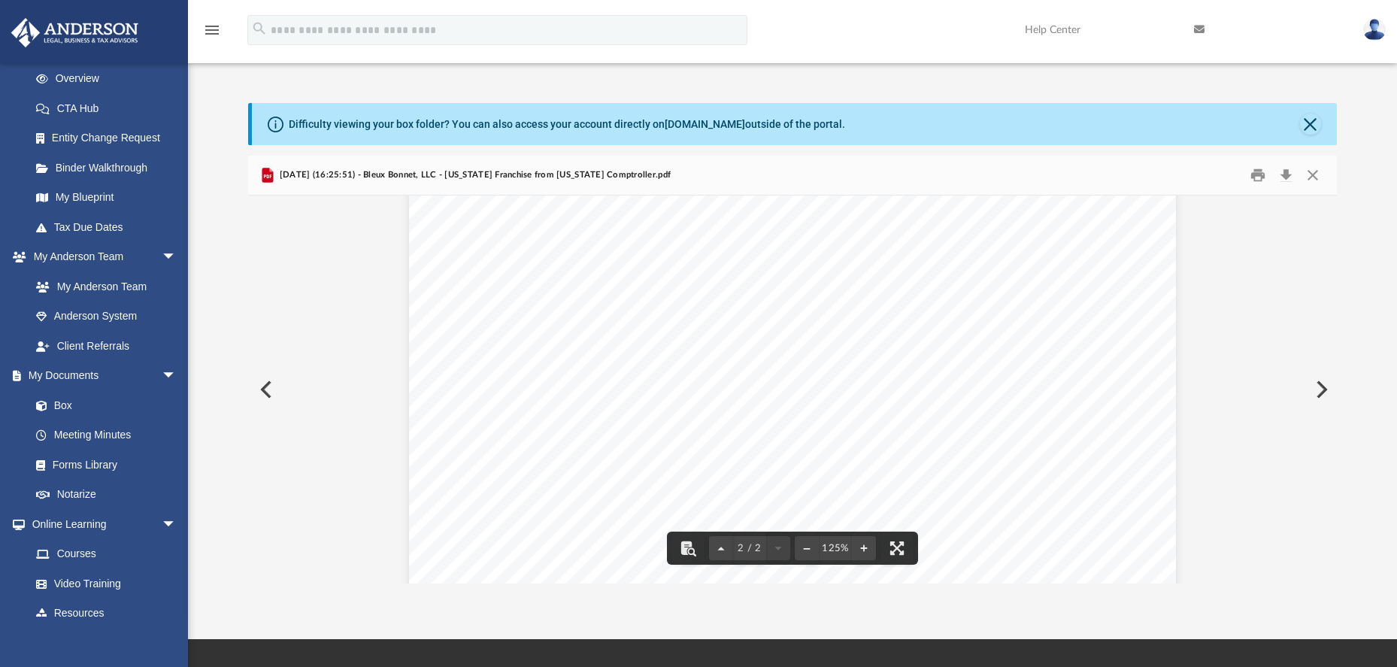
scroll to position [1631, 0]
click at [1315, 178] on button "Close" at bounding box center [1312, 175] width 27 height 23
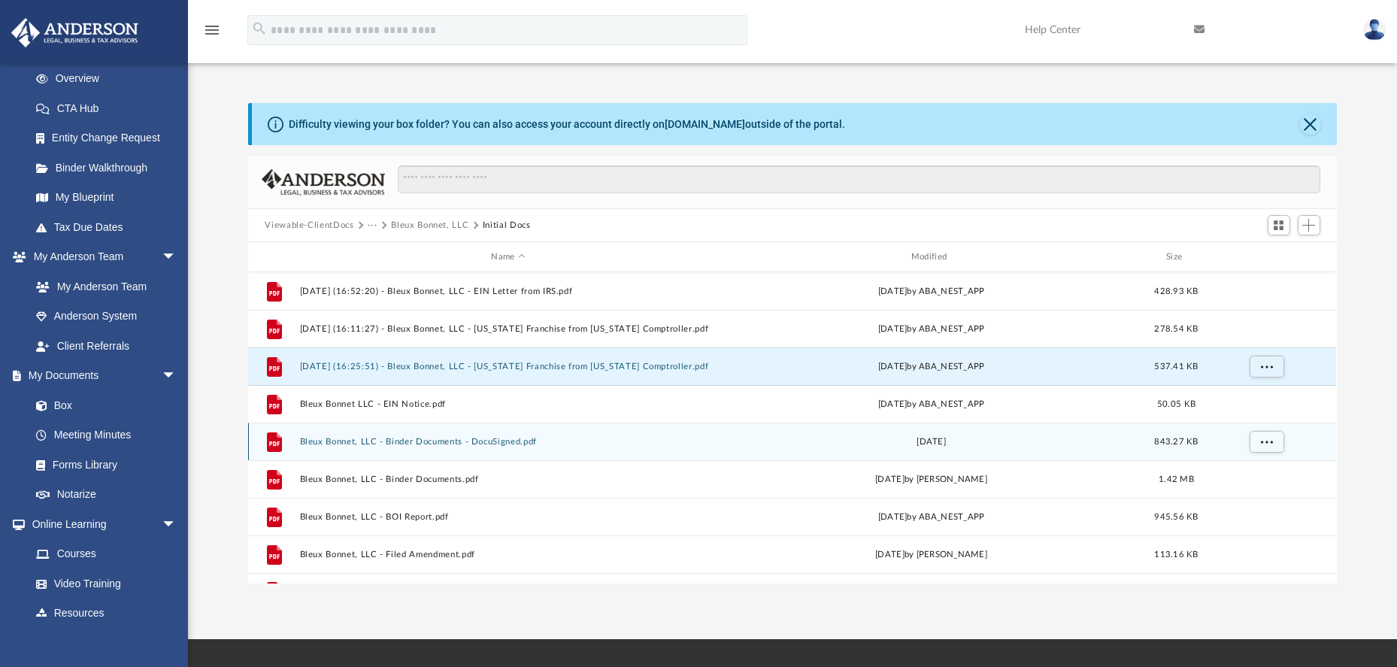
click at [425, 441] on button "Bleux Bonnet, LLC - Binder Documents - DocuSigned.pdf" at bounding box center [508, 442] width 416 height 10
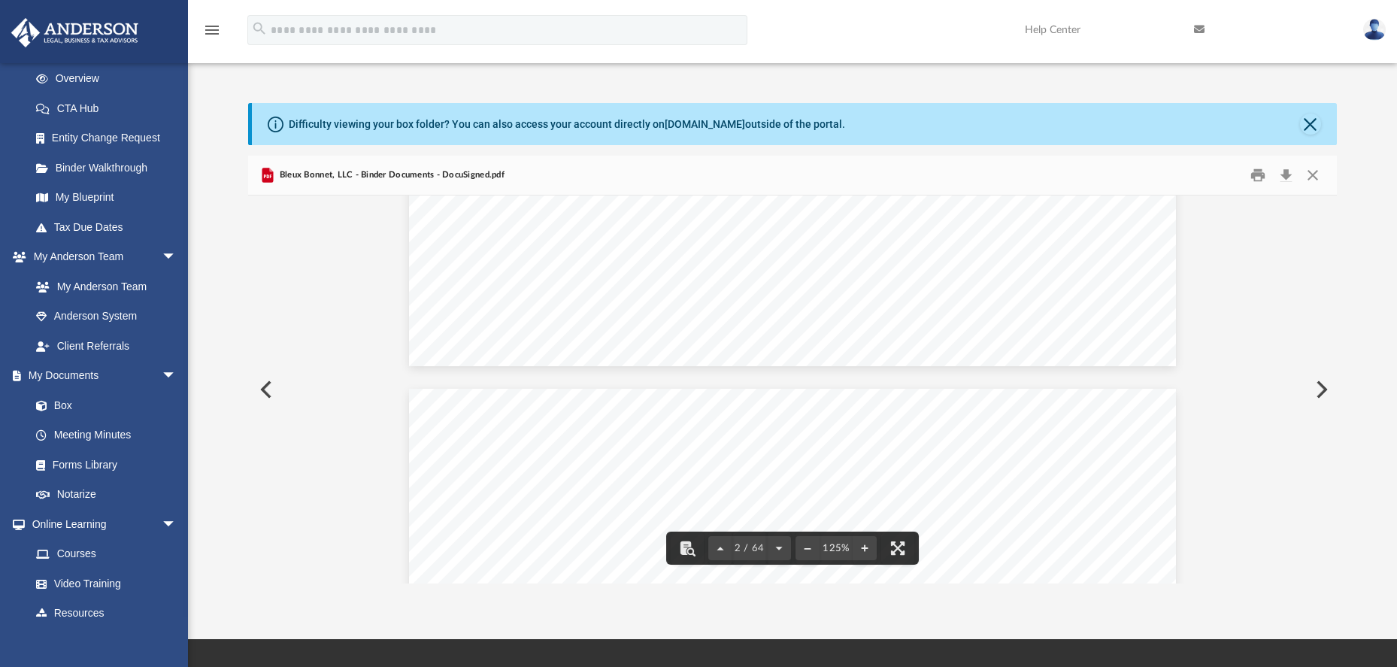
scroll to position [0, 0]
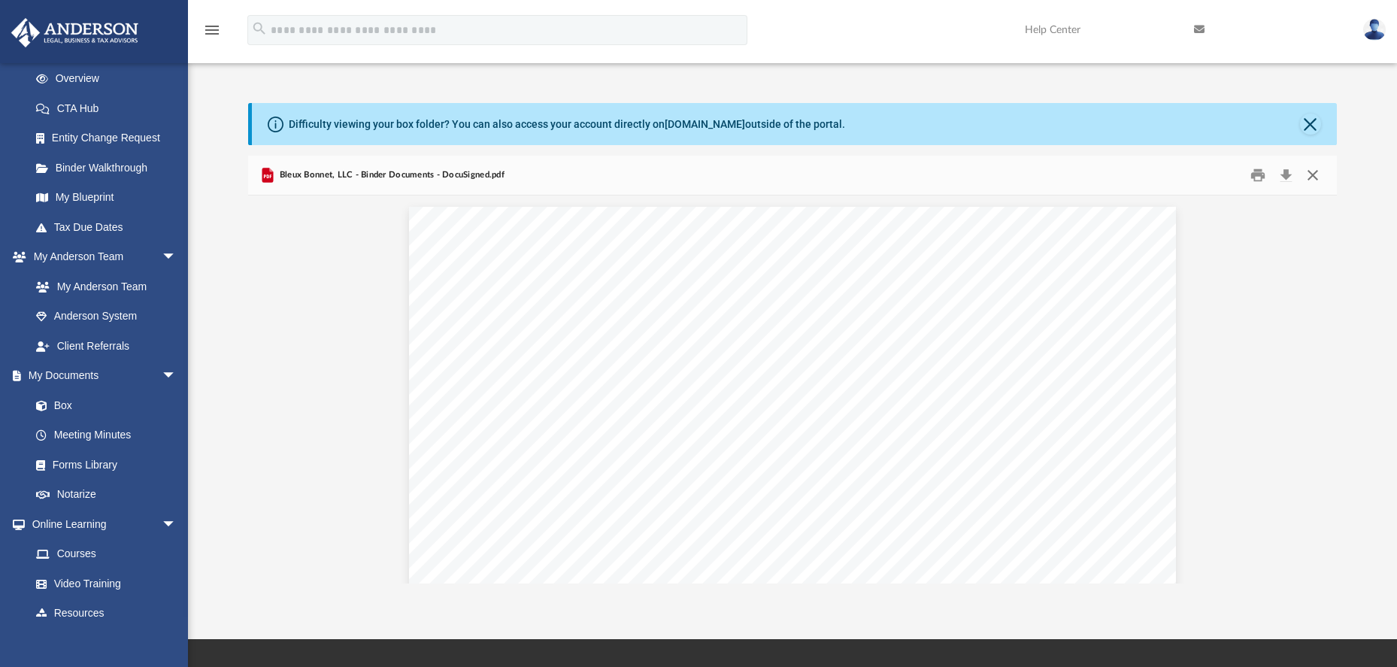
click at [1315, 180] on button "Close" at bounding box center [1312, 175] width 27 height 23
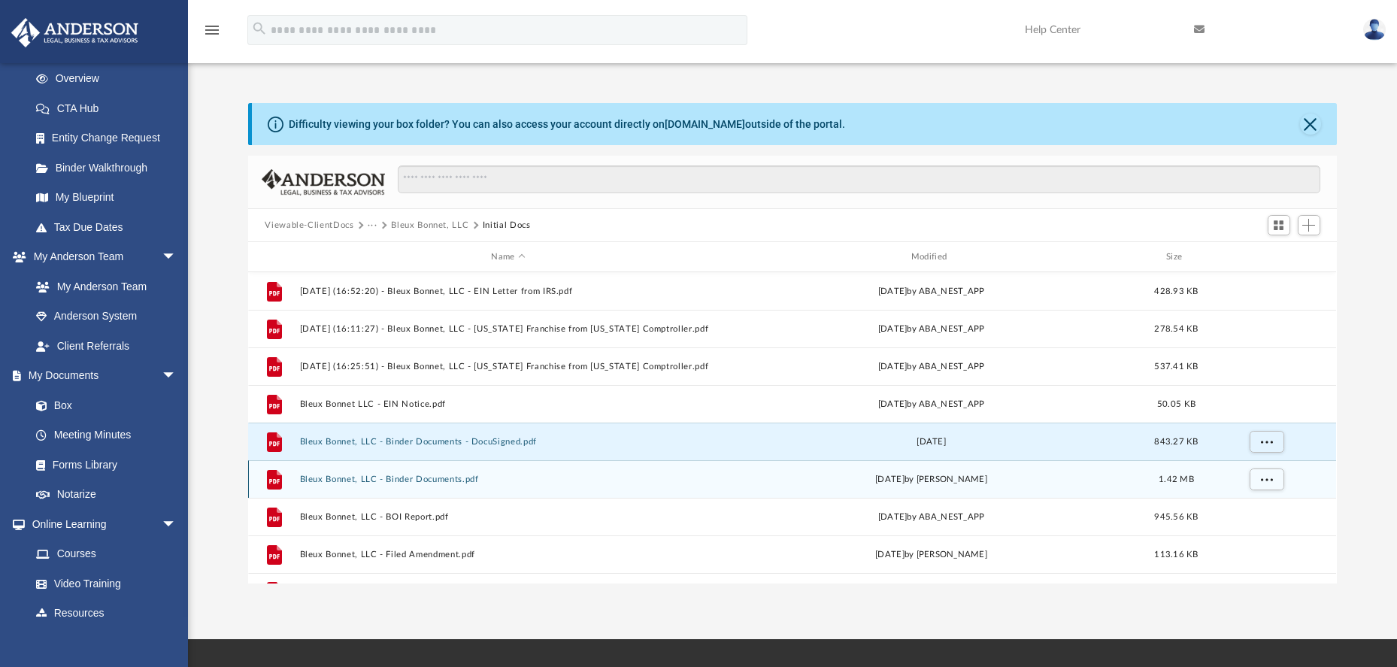
click at [453, 482] on button "Bleux Bonnet, LLC - Binder Documents.pdf" at bounding box center [508, 479] width 416 height 10
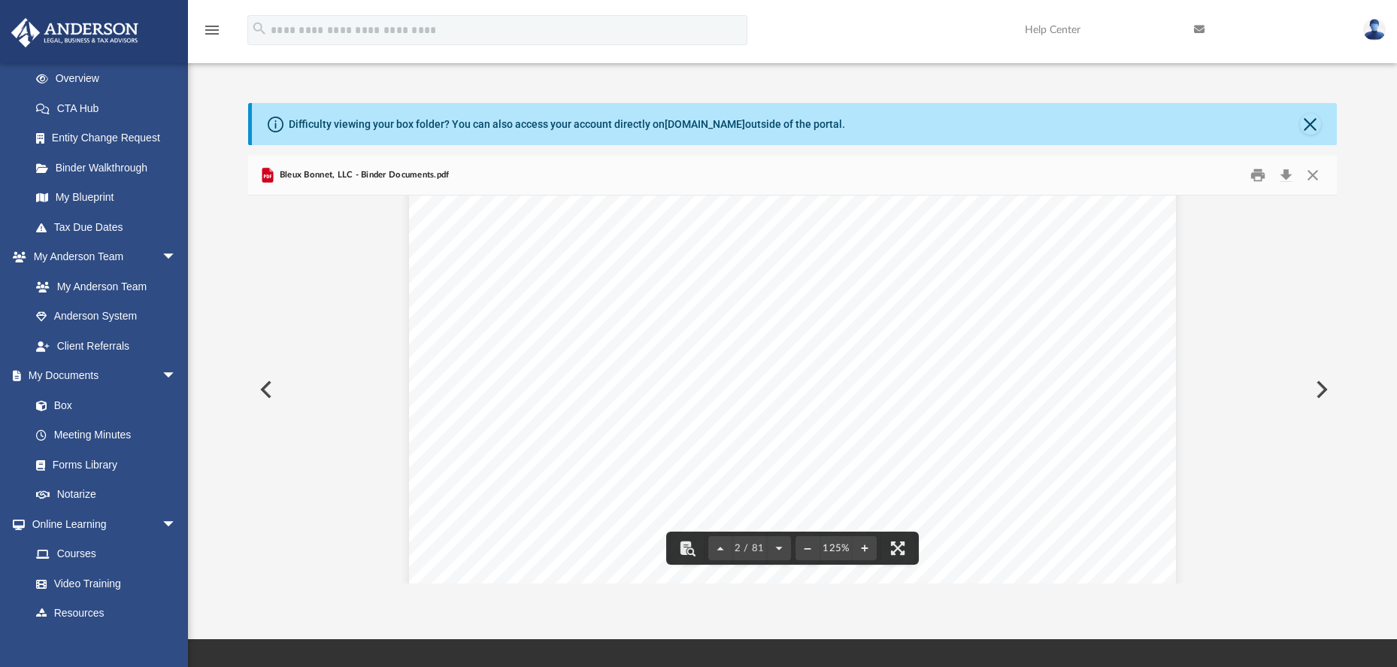
scroll to position [1430, 0]
click at [1289, 178] on button "Download" at bounding box center [1286, 175] width 27 height 23
click at [1322, 396] on button "Preview" at bounding box center [1319, 389] width 33 height 42
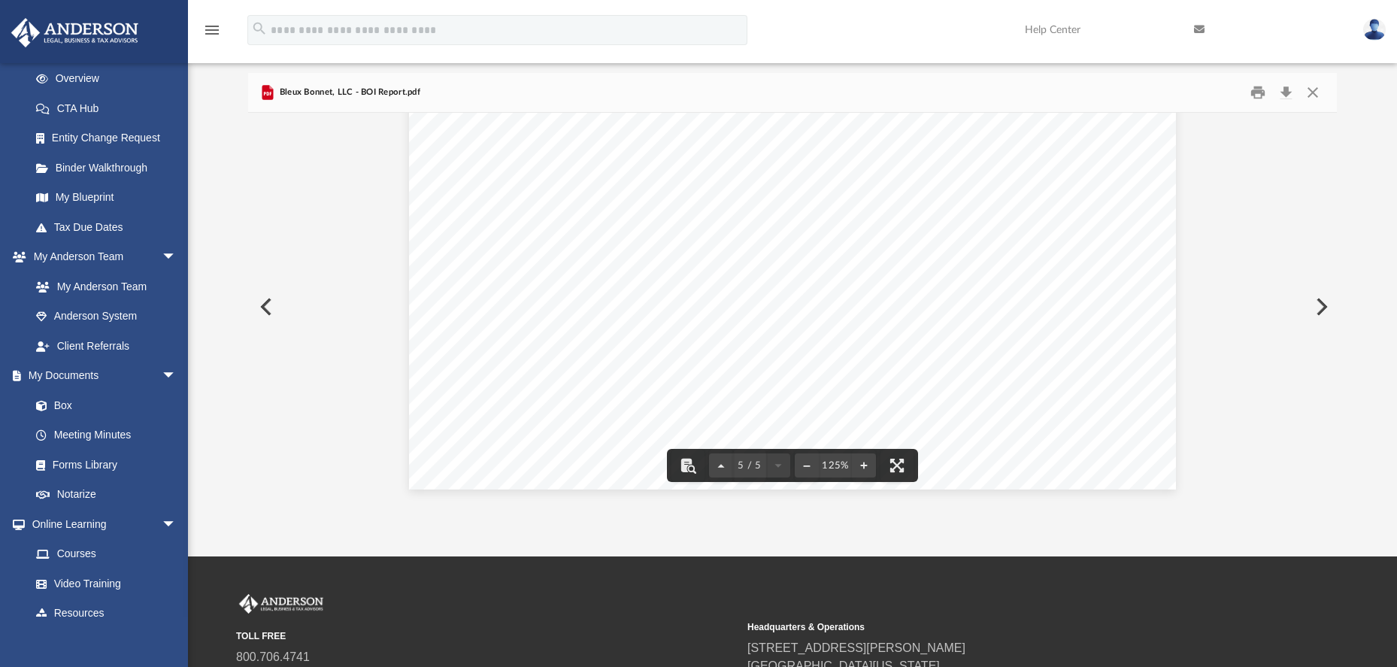
scroll to position [50, 0]
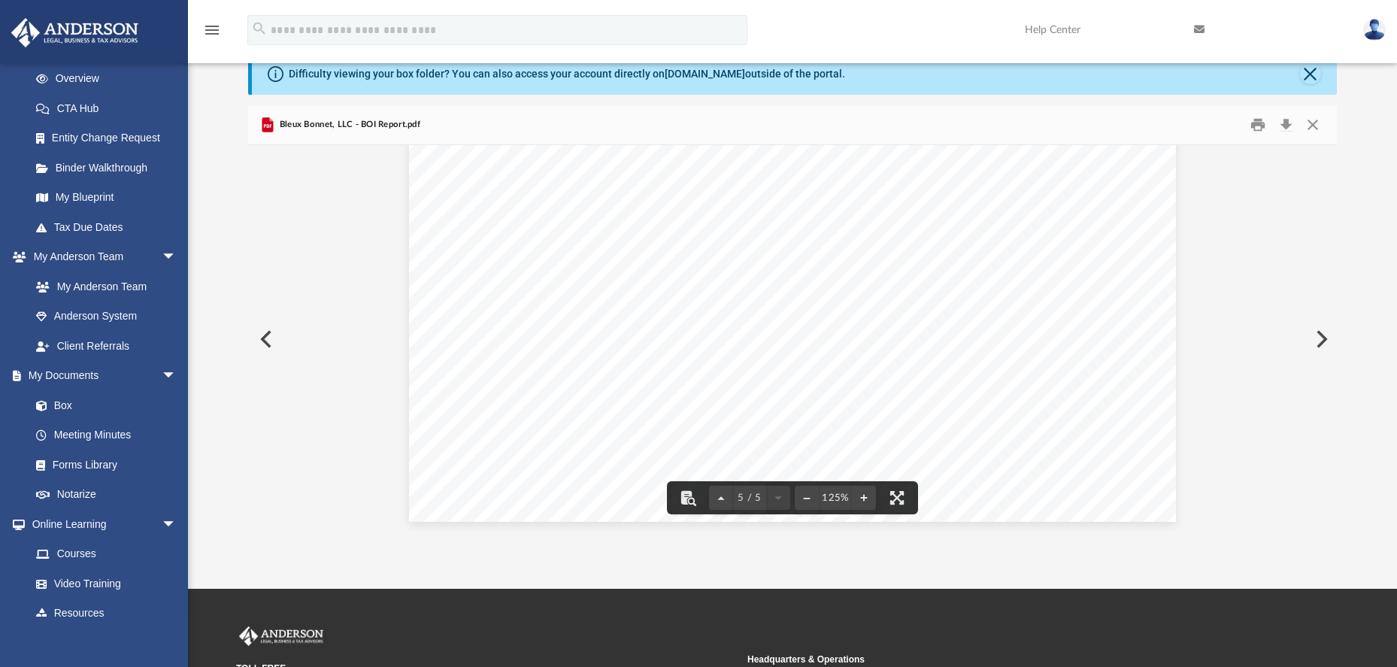
click at [1316, 344] on button "Preview" at bounding box center [1319, 339] width 33 height 42
click at [1316, 340] on button "Preview" at bounding box center [1319, 339] width 33 height 42
